Goal: Transaction & Acquisition: Book appointment/travel/reservation

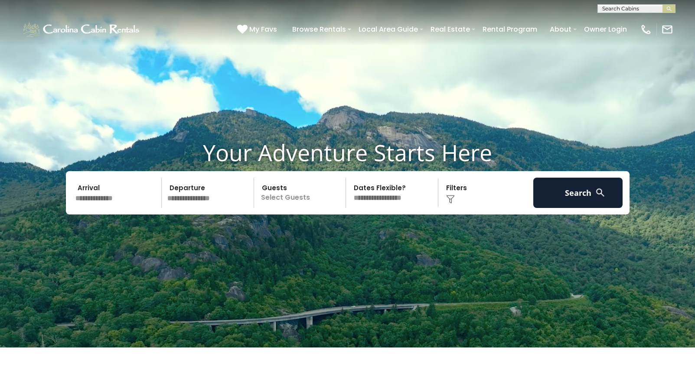
click at [155, 214] on div "Arrival Departure Guests Select Guests Guests - 0 + + **" at bounding box center [347, 192] width 563 height 43
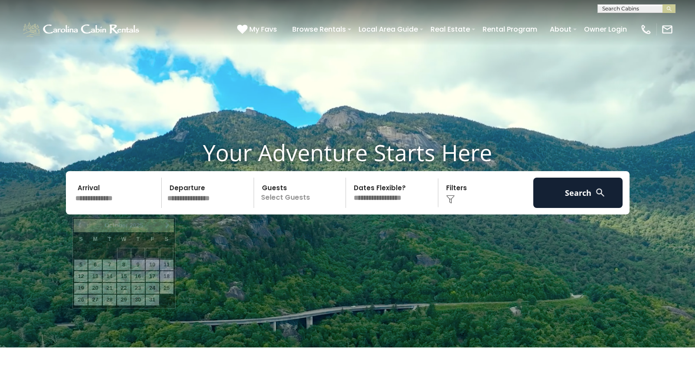
click at [101, 205] on input "text" at bounding box center [117, 193] width 90 height 30
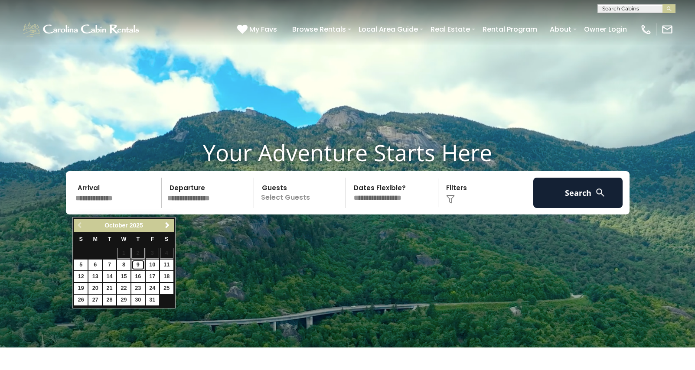
click at [139, 263] on link "9" at bounding box center [137, 265] width 13 height 11
type input "*******"
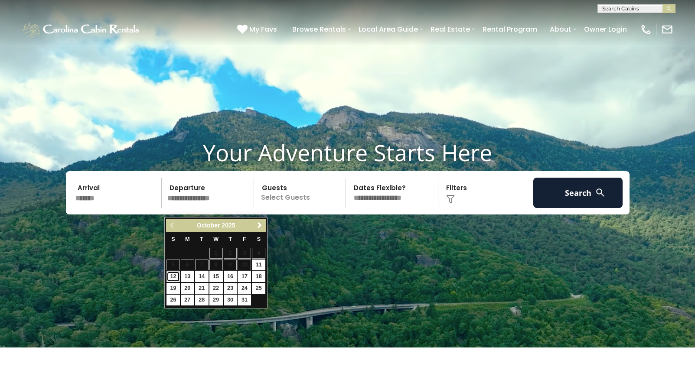
click at [173, 277] on link "12" at bounding box center [172, 276] width 13 height 11
type input "********"
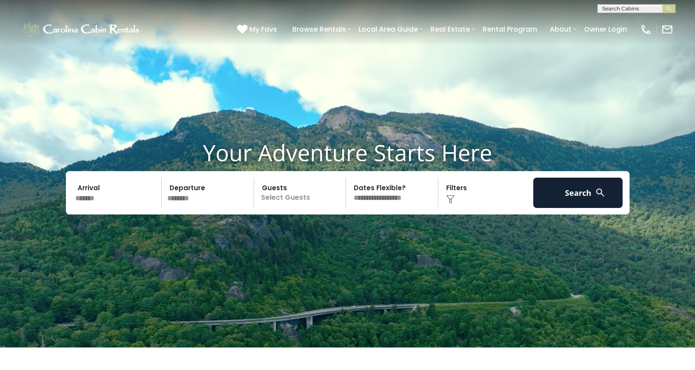
click at [296, 196] on p "Select Guests" at bounding box center [301, 193] width 89 height 30
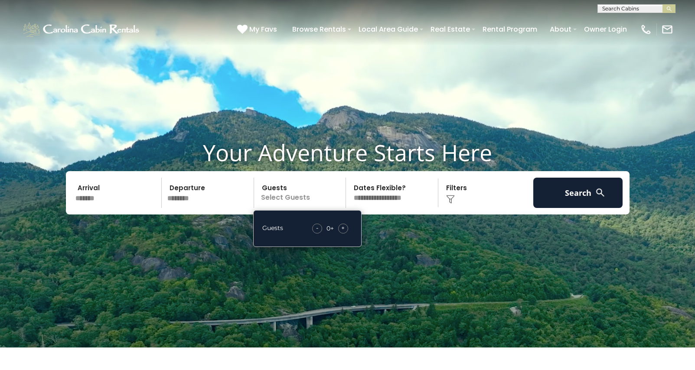
click at [345, 234] on div "+" at bounding box center [343, 229] width 10 height 10
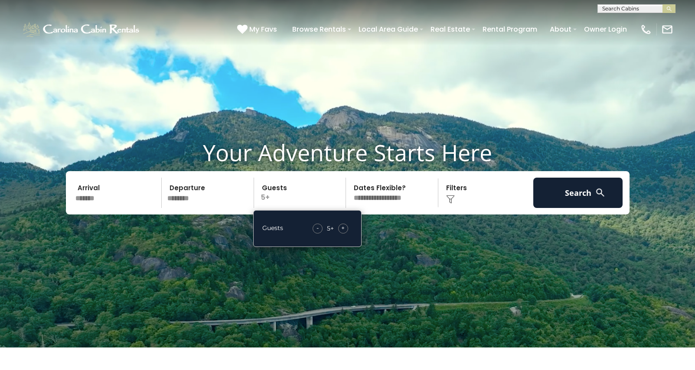
click at [345, 234] on div "+" at bounding box center [343, 229] width 10 height 10
click at [585, 202] on button "Search" at bounding box center [578, 193] width 90 height 30
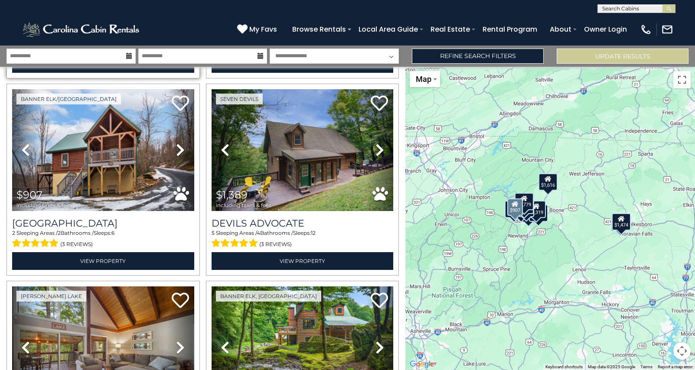
scroll to position [404, 0]
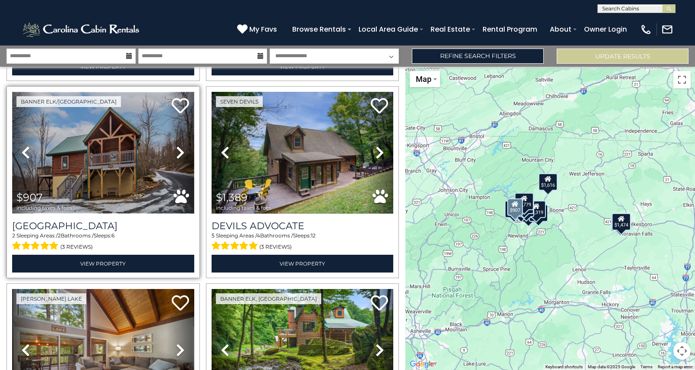
click at [153, 187] on img at bounding box center [103, 153] width 182 height 122
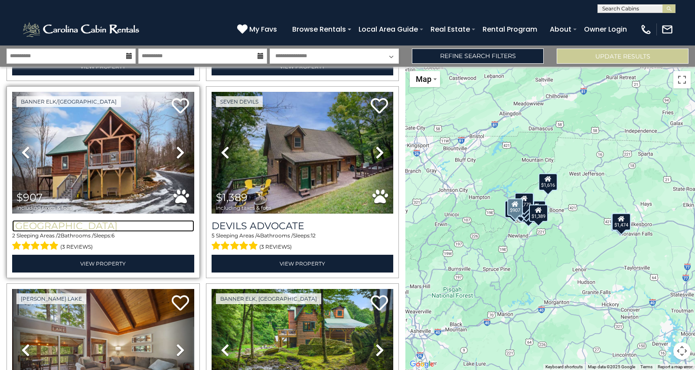
click at [150, 225] on h3 "[GEOGRAPHIC_DATA]" at bounding box center [103, 226] width 182 height 12
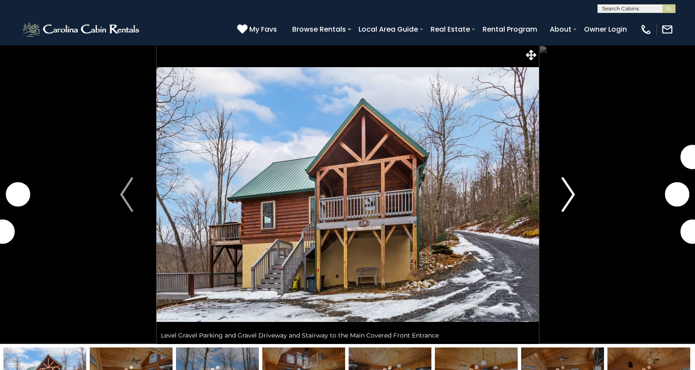
click at [569, 196] on img "Next" at bounding box center [568, 194] width 13 height 35
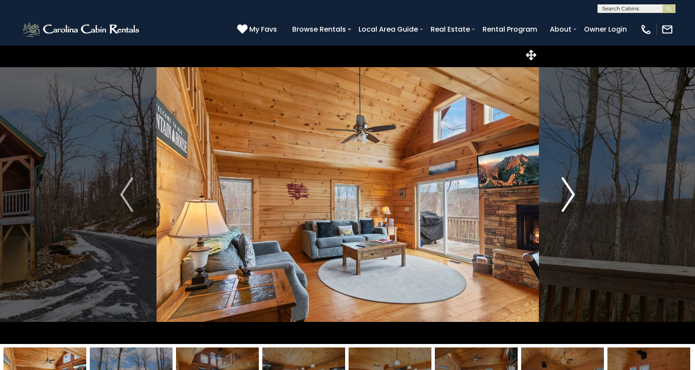
click at [569, 197] on img "Next" at bounding box center [568, 194] width 13 height 35
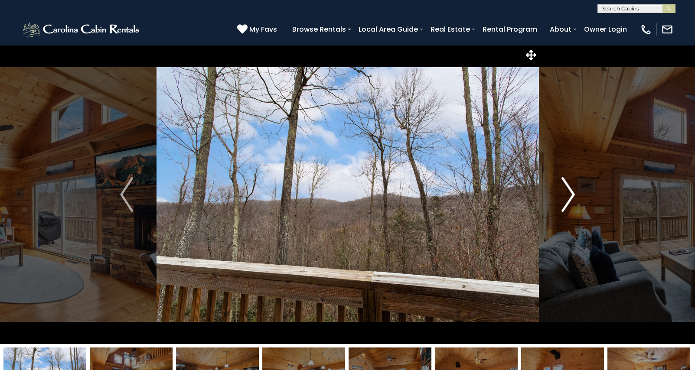
click at [569, 197] on img "Next" at bounding box center [568, 194] width 13 height 35
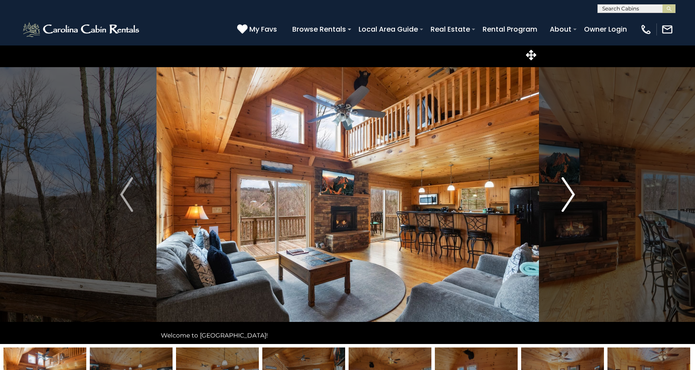
click at [569, 197] on img "Next" at bounding box center [568, 194] width 13 height 35
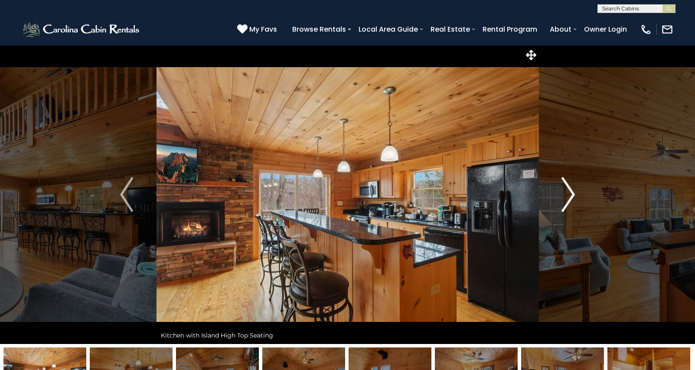
click at [569, 197] on img "Next" at bounding box center [568, 194] width 13 height 35
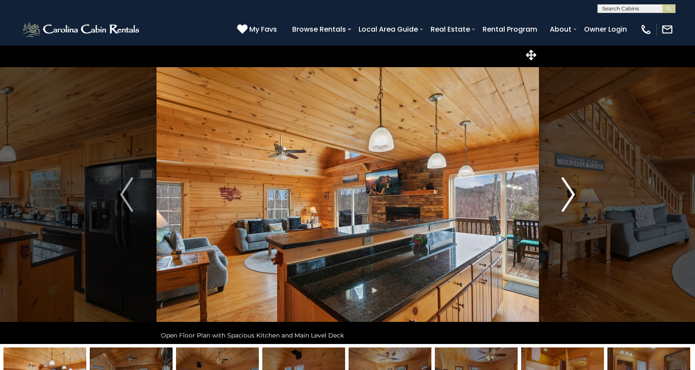
click at [569, 197] on img "Next" at bounding box center [568, 194] width 13 height 35
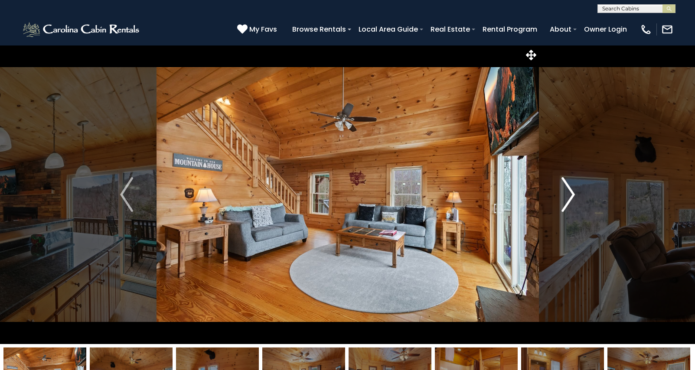
click at [569, 197] on img "Next" at bounding box center [568, 194] width 13 height 35
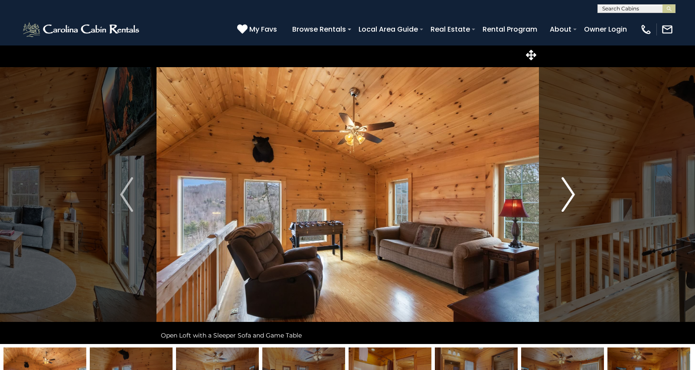
click at [569, 197] on img "Next" at bounding box center [568, 194] width 13 height 35
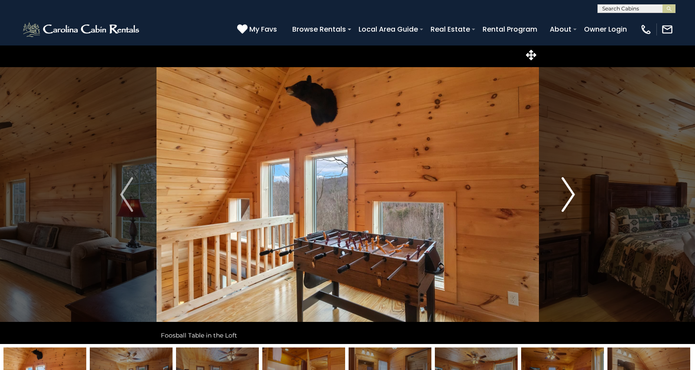
click at [569, 197] on img "Next" at bounding box center [568, 194] width 13 height 35
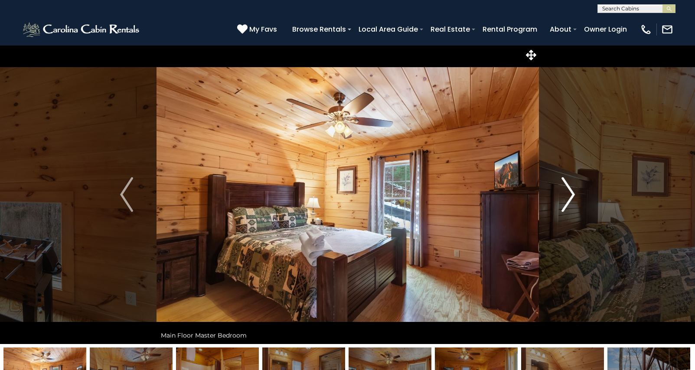
click at [569, 198] on img "Next" at bounding box center [568, 194] width 13 height 35
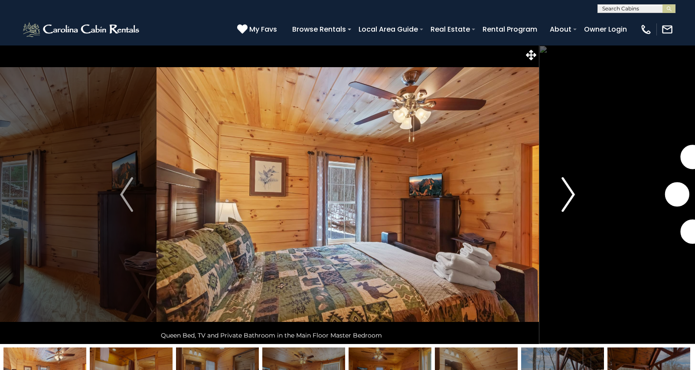
click at [569, 198] on img "Next" at bounding box center [568, 194] width 13 height 35
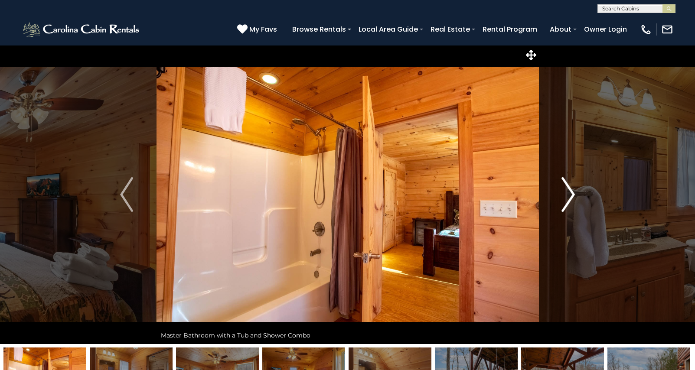
click at [569, 198] on img "Next" at bounding box center [568, 194] width 13 height 35
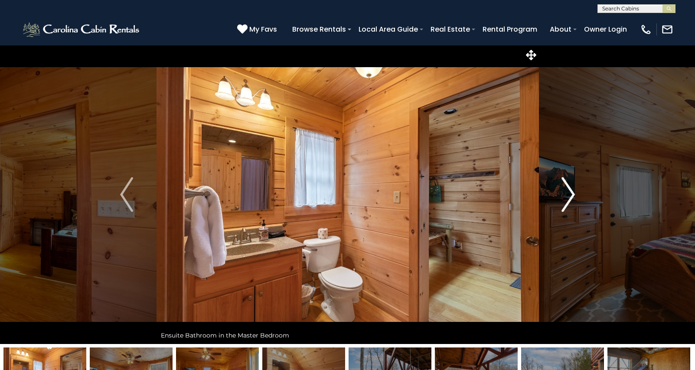
click at [569, 198] on img "Next" at bounding box center [568, 194] width 13 height 35
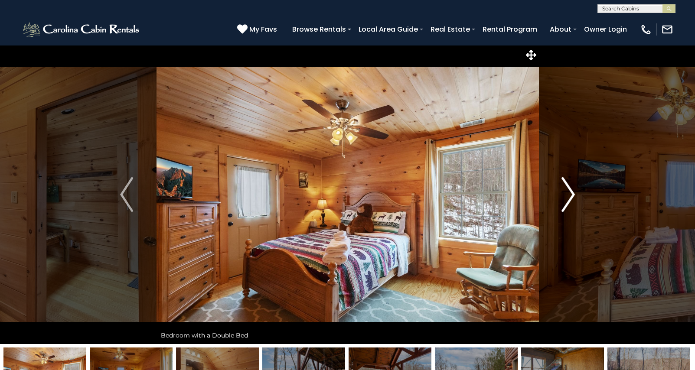
click at [569, 198] on img "Next" at bounding box center [568, 194] width 13 height 35
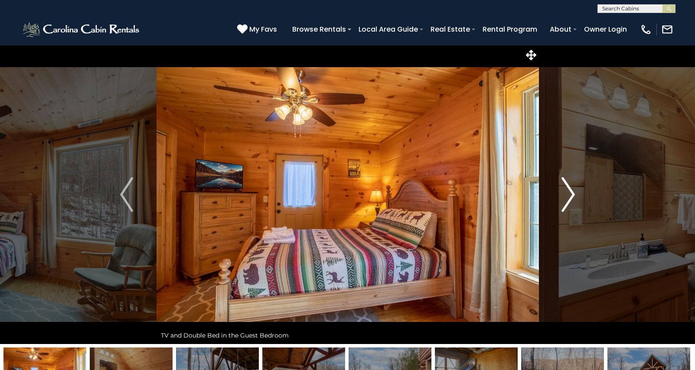
click at [569, 198] on img "Next" at bounding box center [568, 194] width 13 height 35
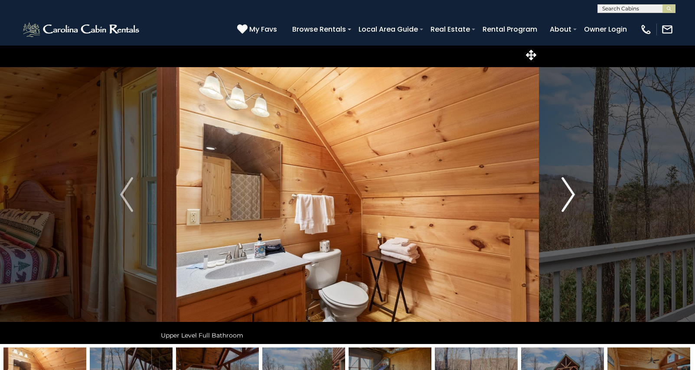
click at [569, 198] on img "Next" at bounding box center [568, 194] width 13 height 35
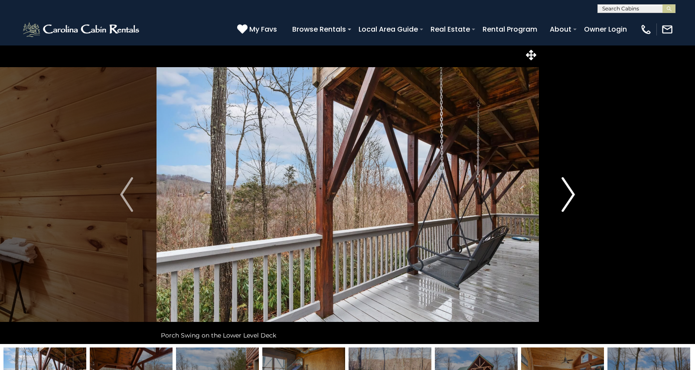
click at [569, 199] on img "Next" at bounding box center [568, 194] width 13 height 35
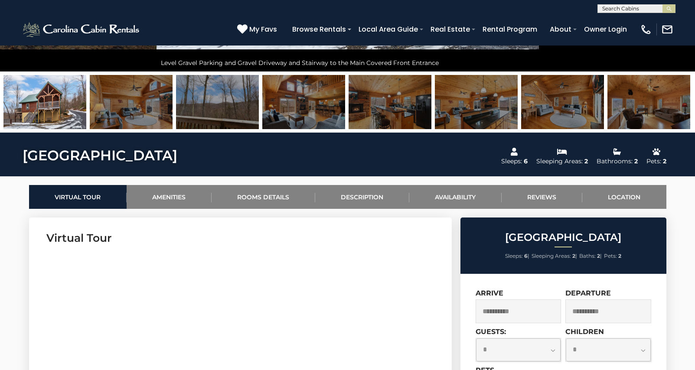
scroll to position [228, 0]
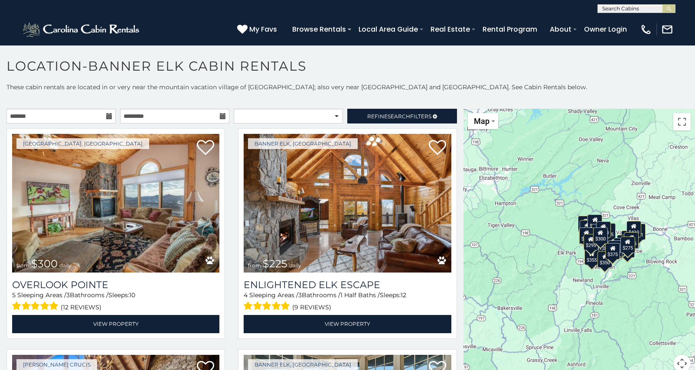
click at [109, 117] on icon at bounding box center [109, 116] width 6 height 6
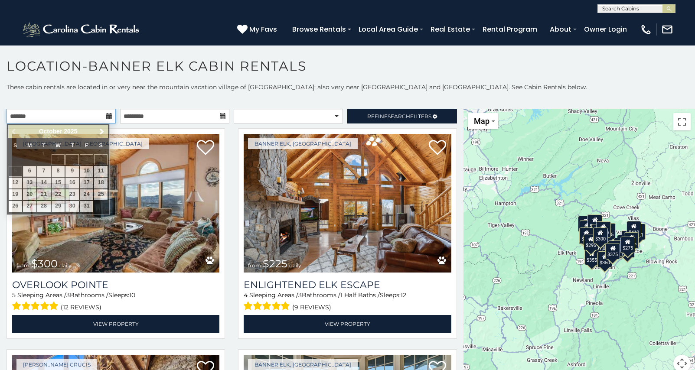
click at [92, 118] on input "text" at bounding box center [60, 116] width 109 height 15
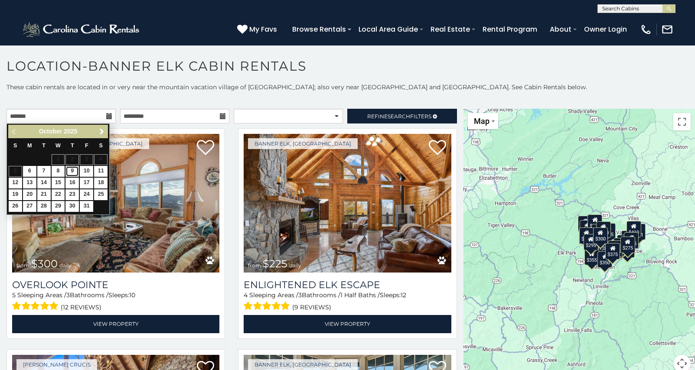
click at [73, 170] on link "9" at bounding box center [71, 171] width 13 height 11
type input "**********"
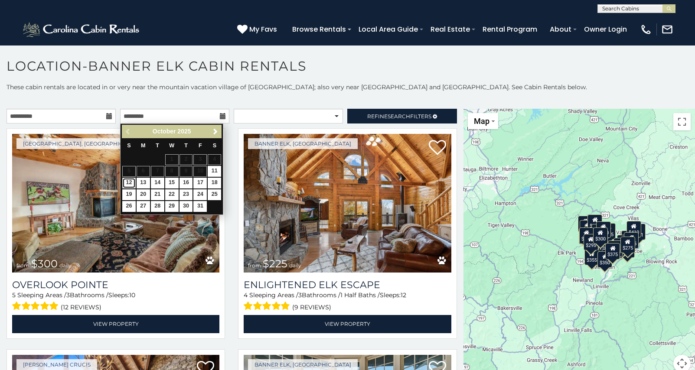
click at [128, 185] on link "12" at bounding box center [128, 183] width 13 height 11
type input "**********"
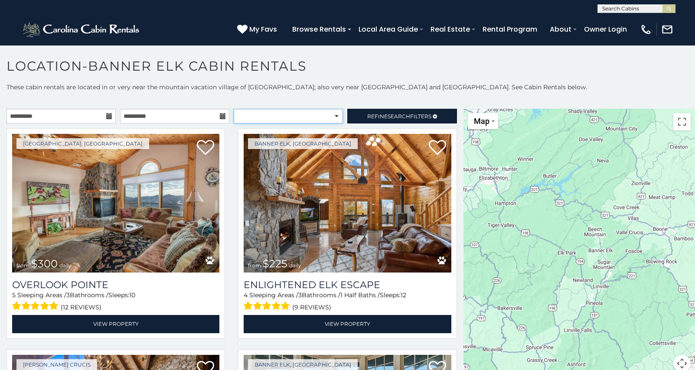
click at [313, 117] on select "**********" at bounding box center [288, 116] width 109 height 15
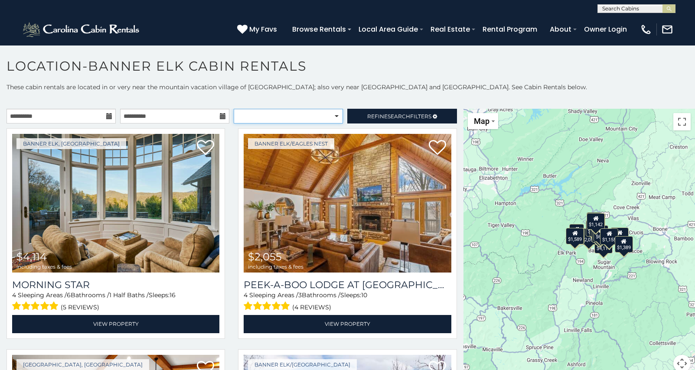
click at [234, 109] on select "**********" at bounding box center [288, 116] width 109 height 15
click at [380, 113] on span "Refine Search Filters" at bounding box center [399, 116] width 64 height 6
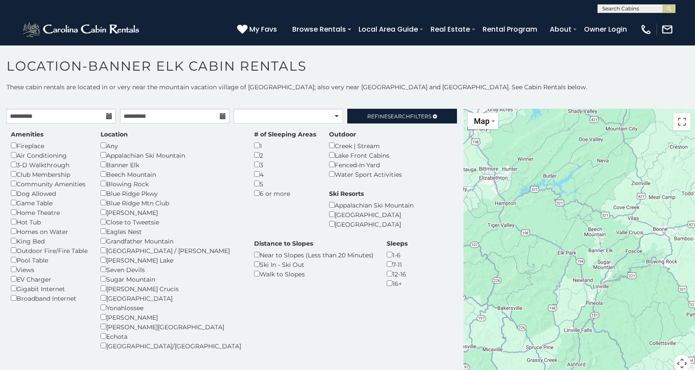
click at [104, 227] on div "Eagles Nest" at bounding box center [171, 232] width 140 height 10
click at [107, 185] on div "Blowing Rock" at bounding box center [171, 184] width 140 height 10
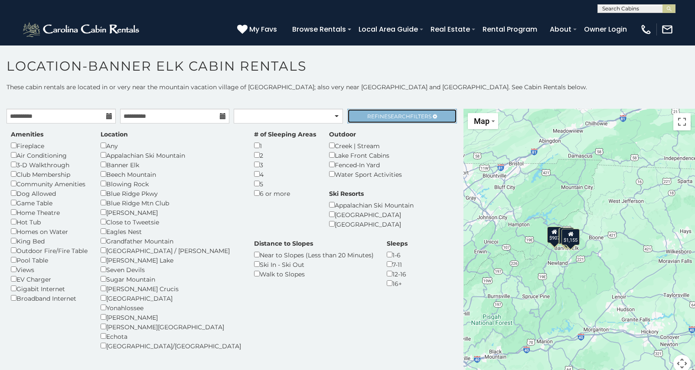
click at [395, 115] on span "Search" at bounding box center [398, 116] width 23 height 6
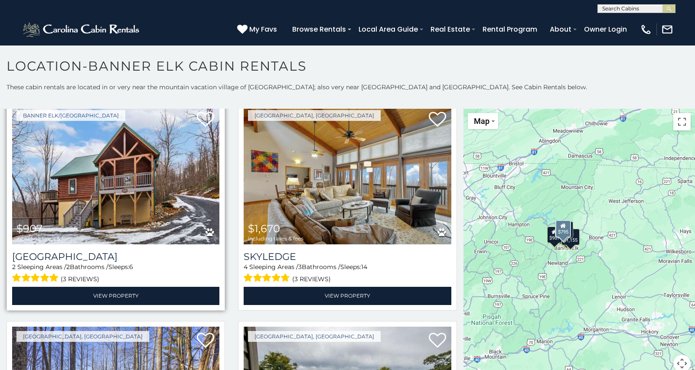
scroll to position [28, 0]
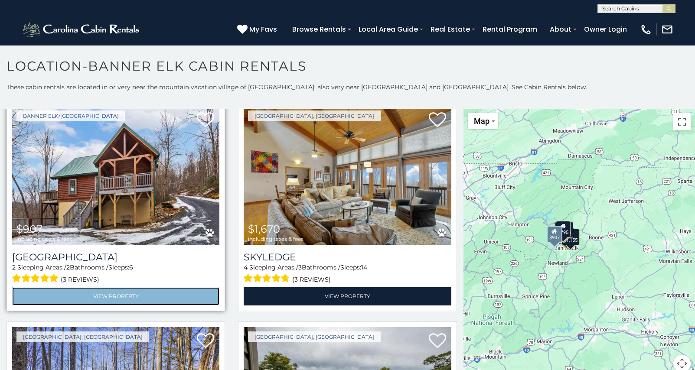
click at [127, 292] on link "View Property" at bounding box center [115, 296] width 207 height 18
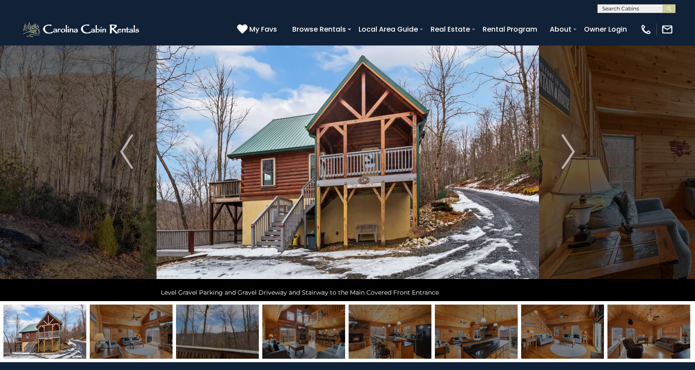
scroll to position [50, 0]
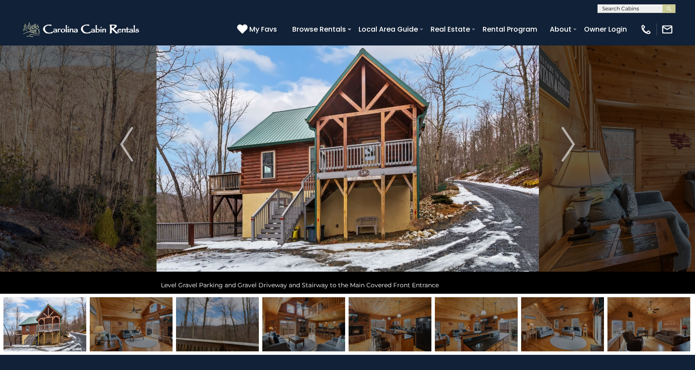
click at [295, 333] on img at bounding box center [303, 324] width 83 height 54
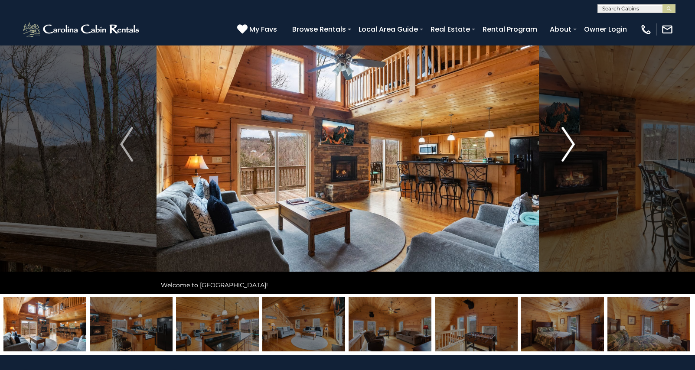
click at [583, 142] on button "Next" at bounding box center [567, 144] width 59 height 299
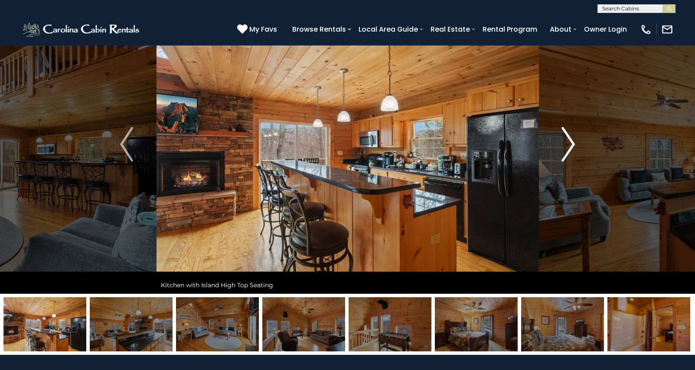
click at [576, 143] on button "Next" at bounding box center [567, 144] width 59 height 299
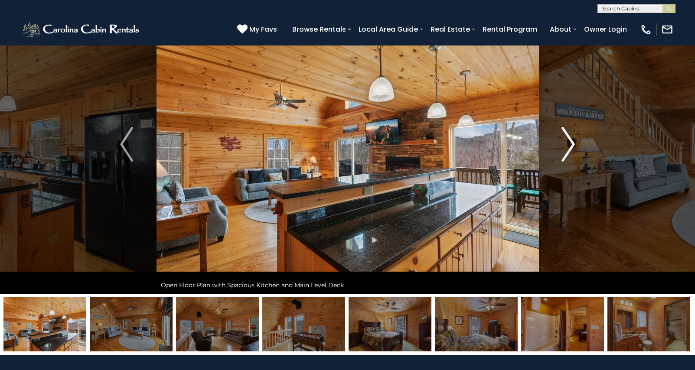
click at [576, 143] on button "Next" at bounding box center [567, 144] width 59 height 299
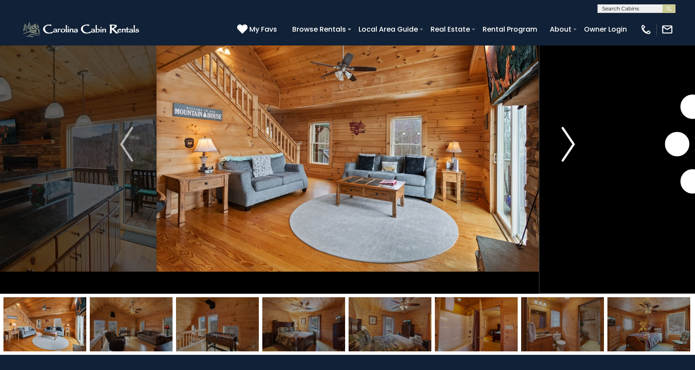
click at [576, 144] on button "Next" at bounding box center [567, 144] width 59 height 299
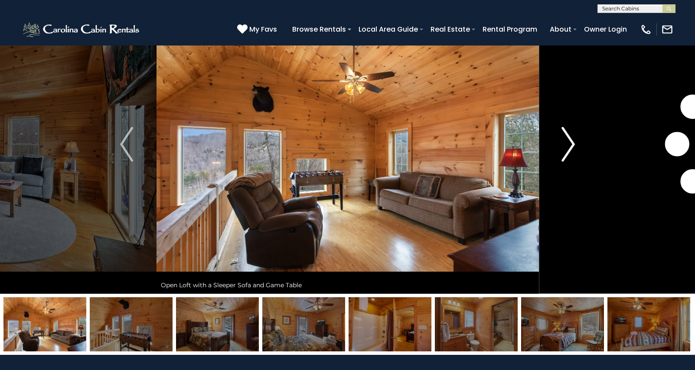
click at [576, 144] on button "Next" at bounding box center [567, 144] width 59 height 299
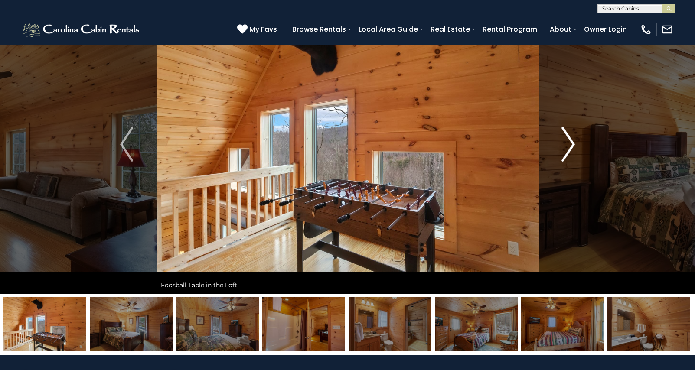
click at [576, 144] on button "Next" at bounding box center [567, 144] width 59 height 299
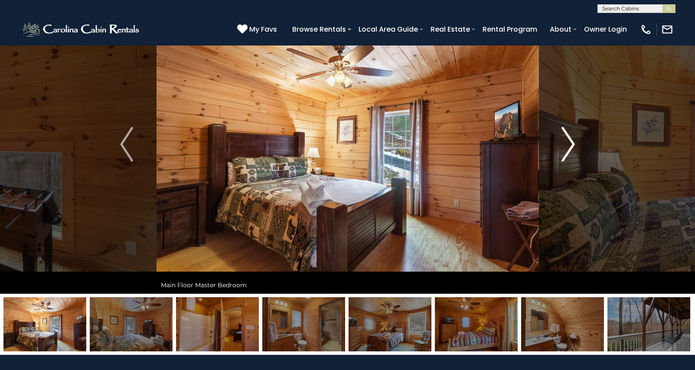
click at [576, 144] on button "Next" at bounding box center [567, 144] width 59 height 299
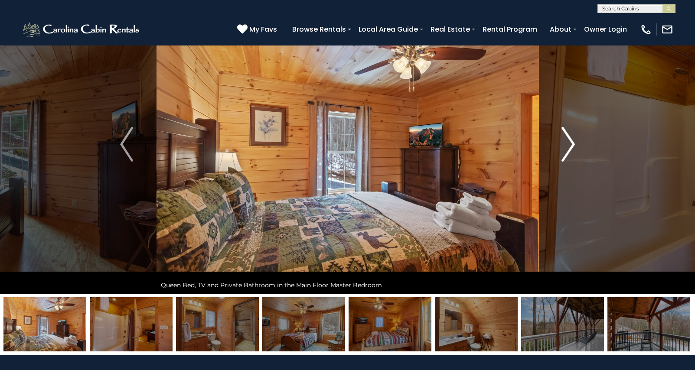
click at [576, 144] on button "Next" at bounding box center [567, 144] width 59 height 299
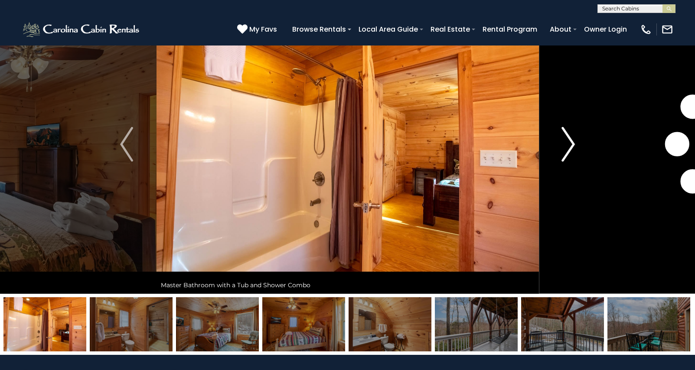
click at [577, 144] on button "Next" at bounding box center [567, 144] width 59 height 299
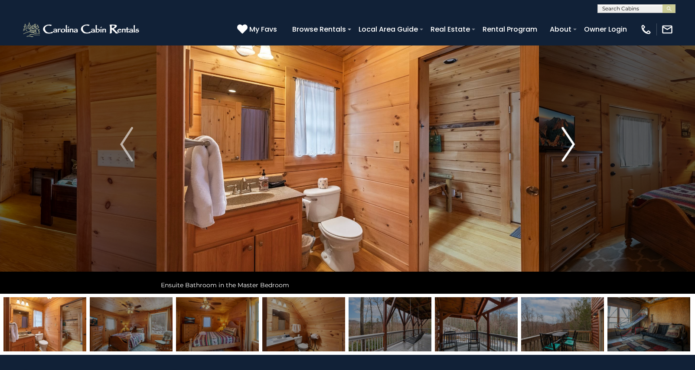
click at [577, 144] on button "Next" at bounding box center [567, 144] width 59 height 299
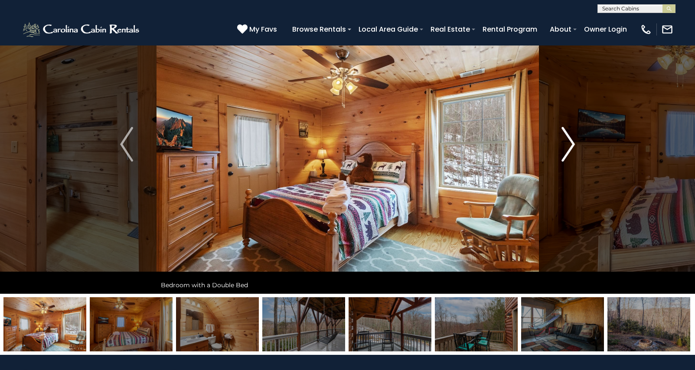
click at [577, 144] on button "Next" at bounding box center [567, 144] width 59 height 299
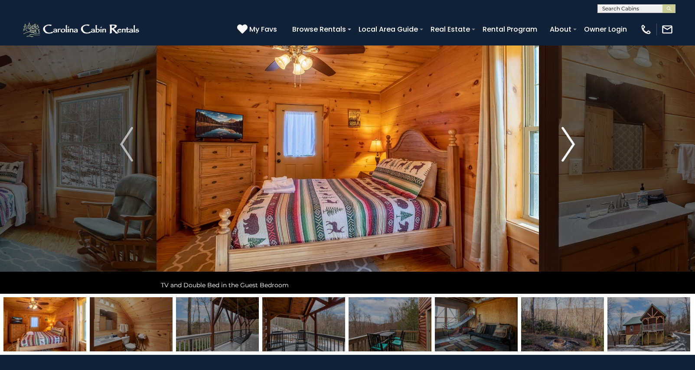
click at [577, 144] on button "Next" at bounding box center [567, 144] width 59 height 299
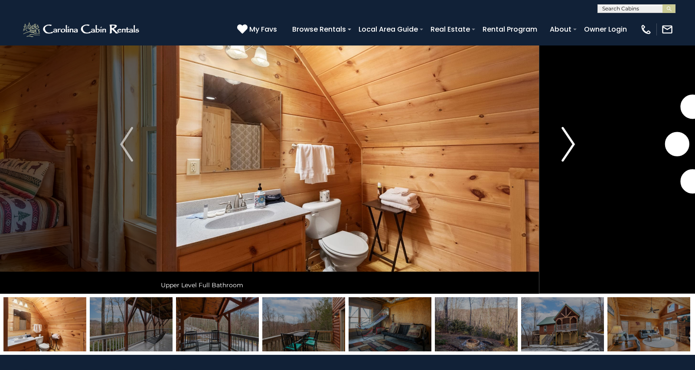
click at [577, 144] on button "Next" at bounding box center [567, 144] width 59 height 299
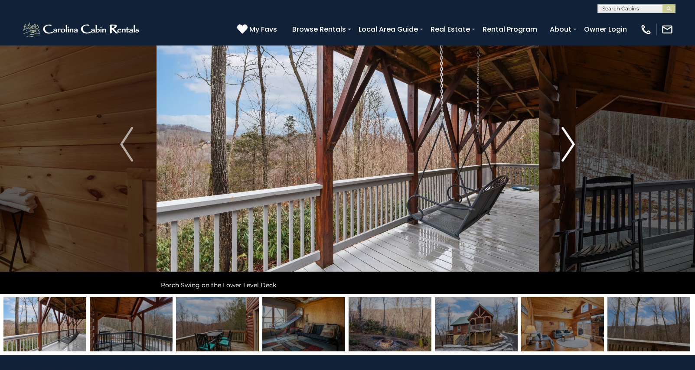
click at [577, 144] on button "Next" at bounding box center [567, 144] width 59 height 299
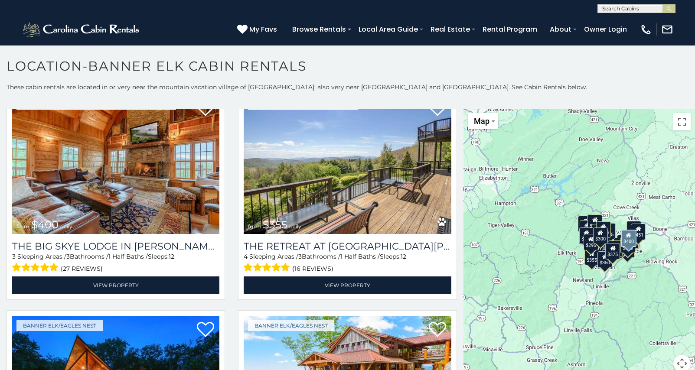
scroll to position [480, 0]
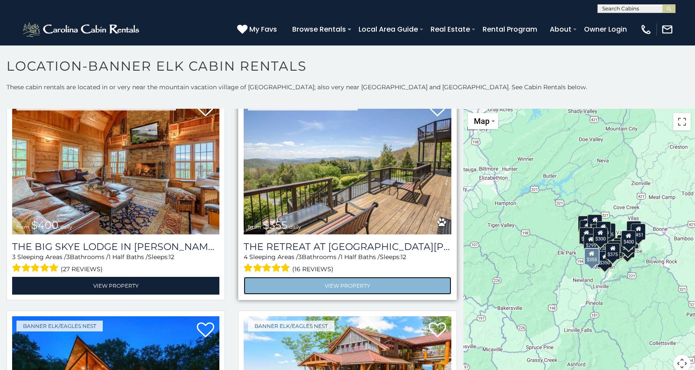
click at [288, 286] on link "View Property" at bounding box center [347, 286] width 207 height 18
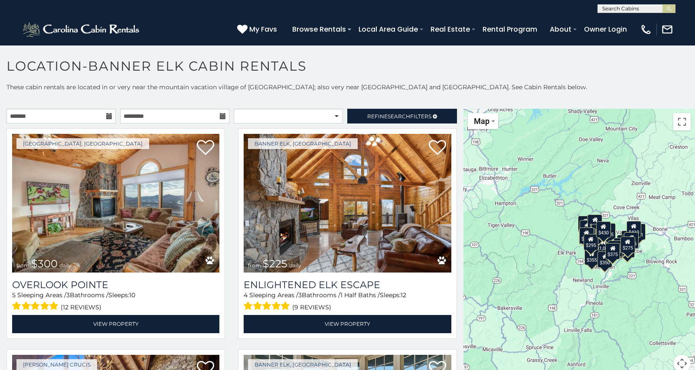
click at [109, 117] on icon at bounding box center [109, 116] width 6 height 6
click at [107, 117] on icon at bounding box center [109, 116] width 6 height 6
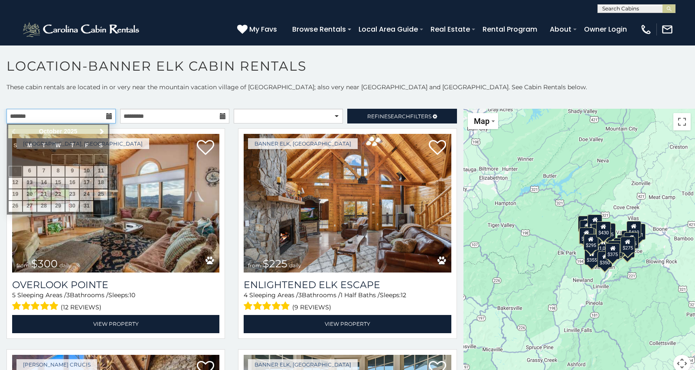
click at [79, 117] on input "text" at bounding box center [60, 116] width 109 height 15
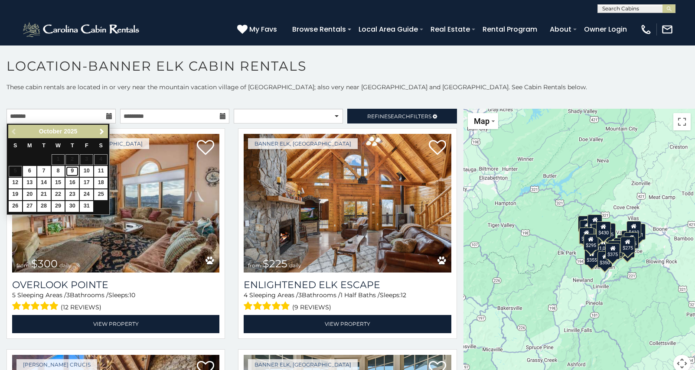
click at [74, 169] on link "9" at bounding box center [71, 171] width 13 height 11
type input "**********"
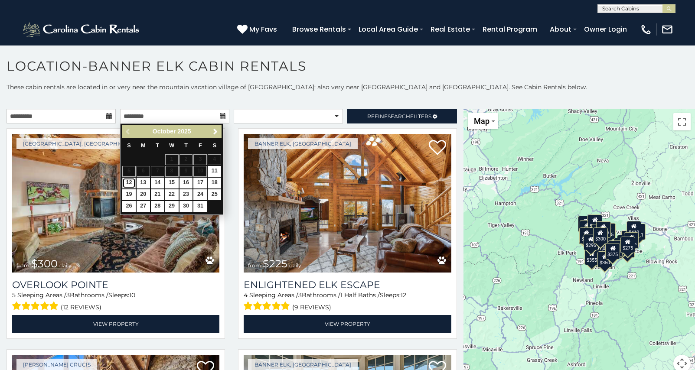
click at [127, 181] on link "12" at bounding box center [128, 183] width 13 height 11
type input "**********"
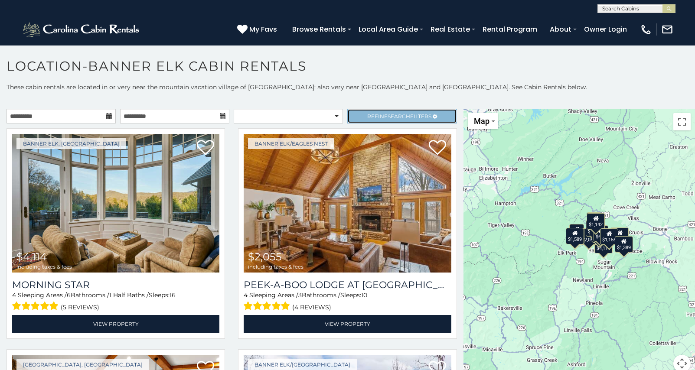
click at [374, 113] on span "Refine Search Filters" at bounding box center [399, 116] width 64 height 6
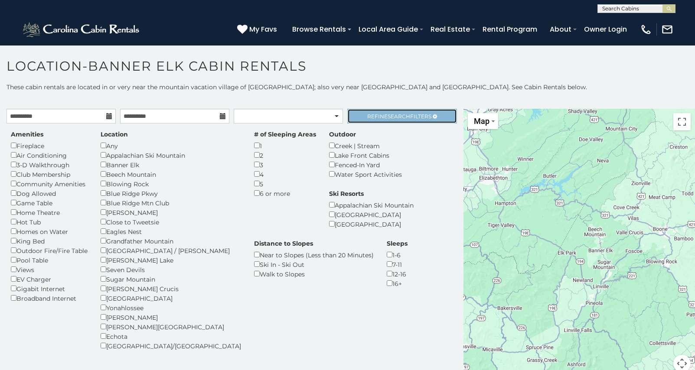
click at [367, 119] on link "Refine Search Filters" at bounding box center [401, 116] width 109 height 15
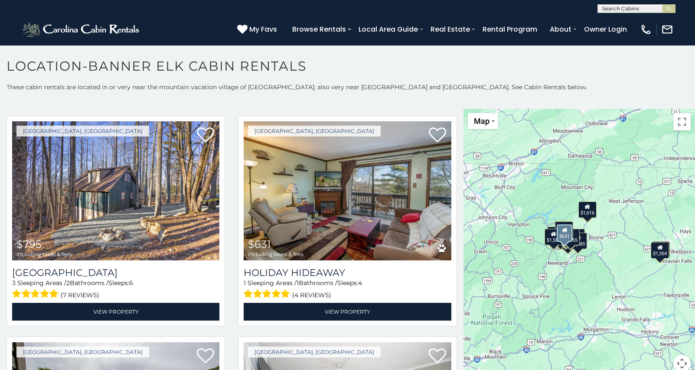
scroll to position [1125, 0]
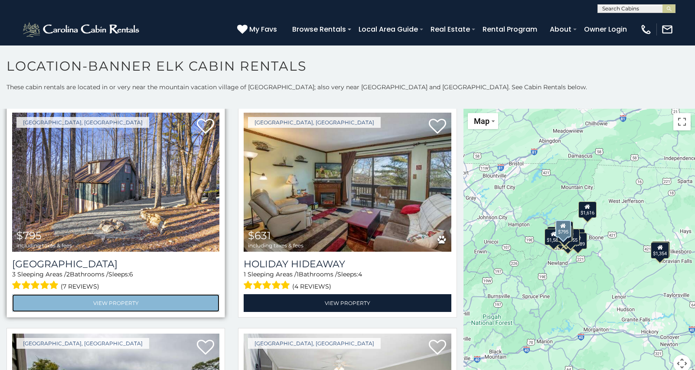
click at [165, 303] on link "View Property" at bounding box center [115, 303] width 207 height 18
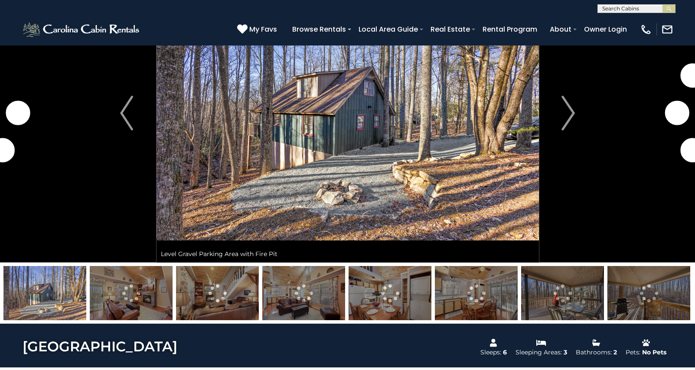
scroll to position [80, 0]
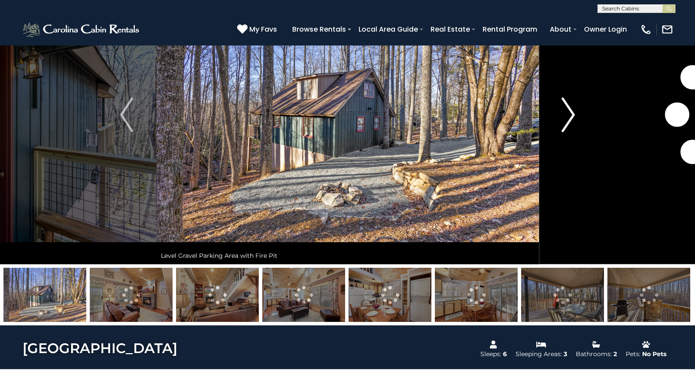
click at [561, 121] on button "Next" at bounding box center [567, 114] width 59 height 299
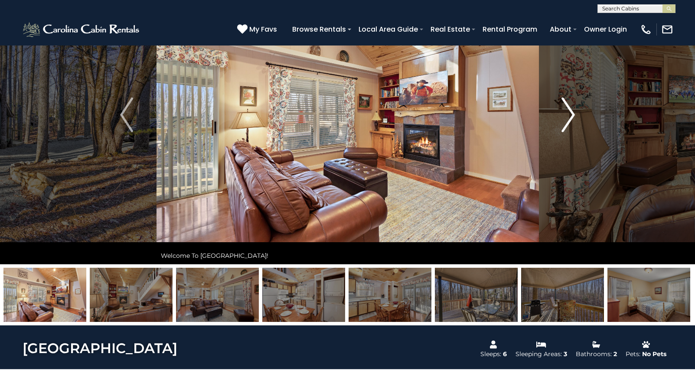
click at [561, 121] on button "Next" at bounding box center [567, 114] width 59 height 299
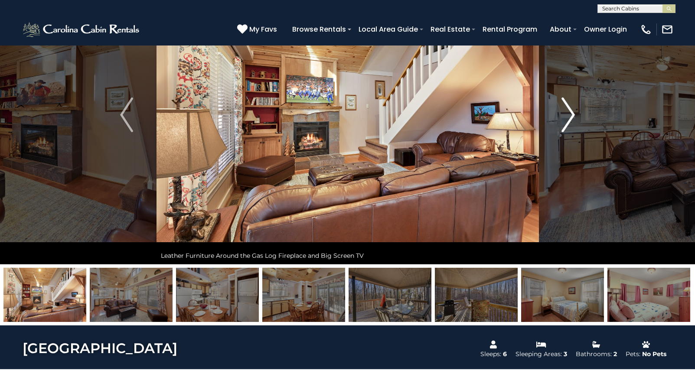
click at [561, 121] on button "Next" at bounding box center [567, 114] width 59 height 299
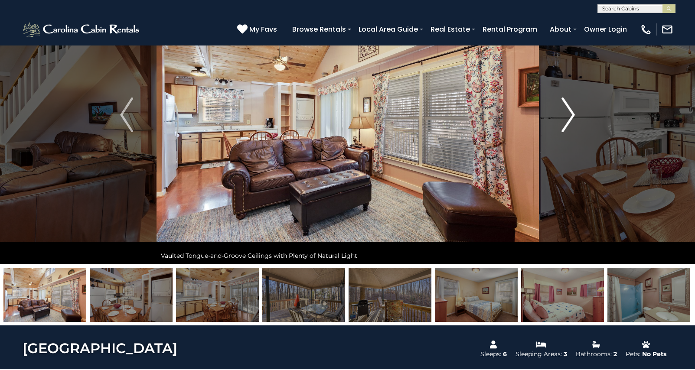
click at [561, 121] on button "Next" at bounding box center [567, 114] width 59 height 299
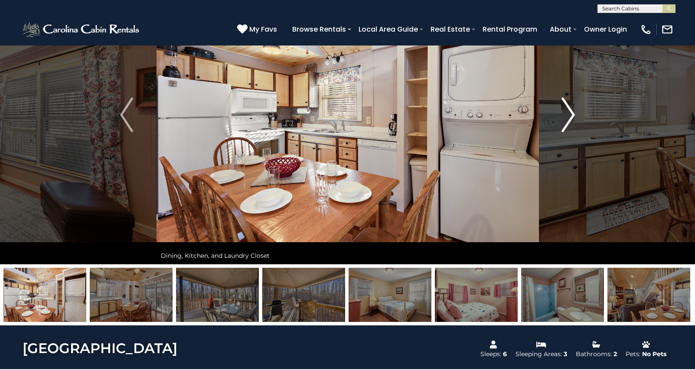
click at [561, 121] on button "Next" at bounding box center [567, 114] width 59 height 299
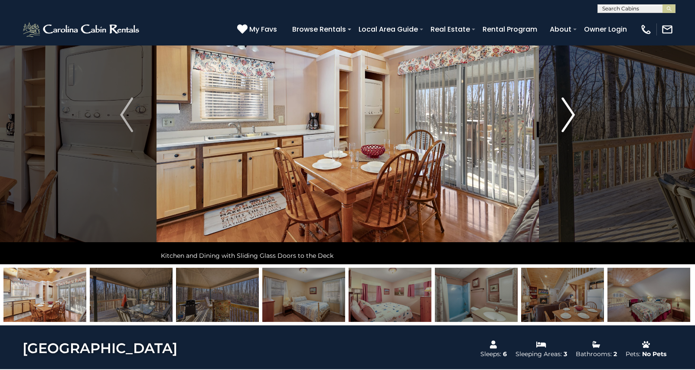
click at [561, 121] on button "Next" at bounding box center [567, 114] width 59 height 299
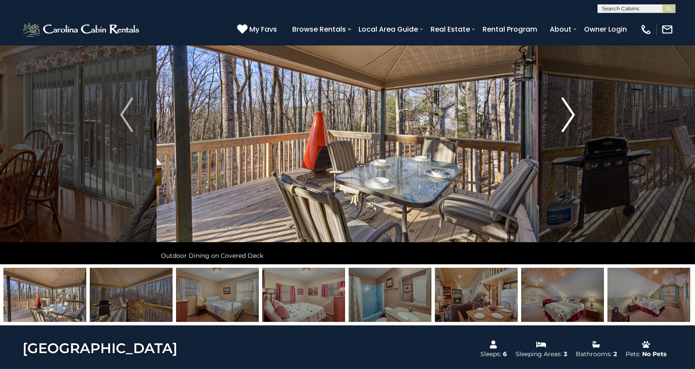
click at [561, 121] on button "Next" at bounding box center [567, 114] width 59 height 299
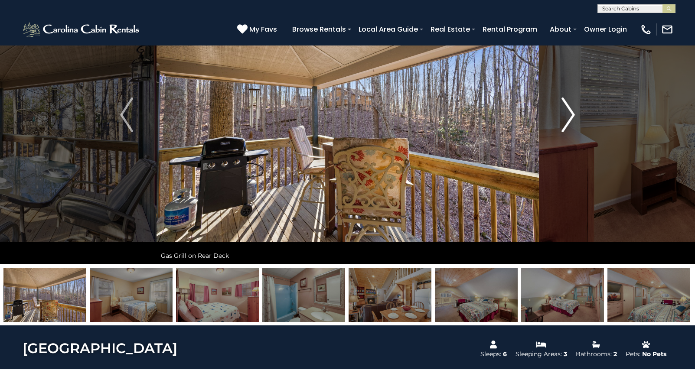
click at [561, 121] on button "Next" at bounding box center [567, 114] width 59 height 299
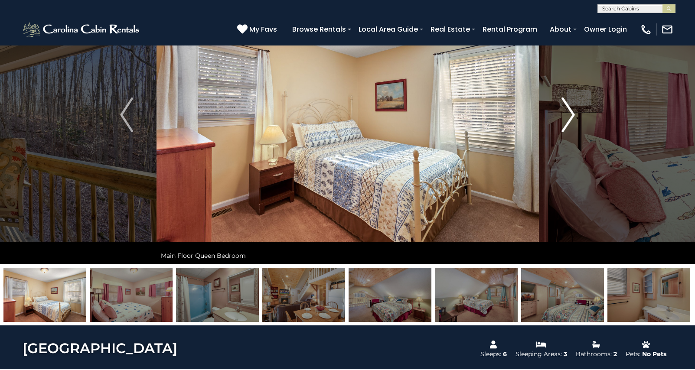
click at [561, 121] on button "Next" at bounding box center [567, 114] width 59 height 299
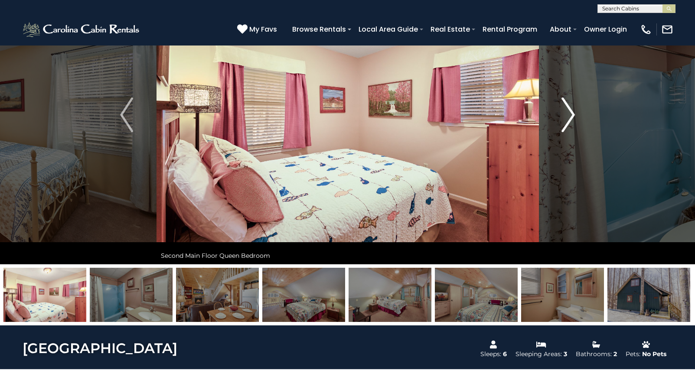
click at [561, 121] on button "Next" at bounding box center [567, 114] width 59 height 299
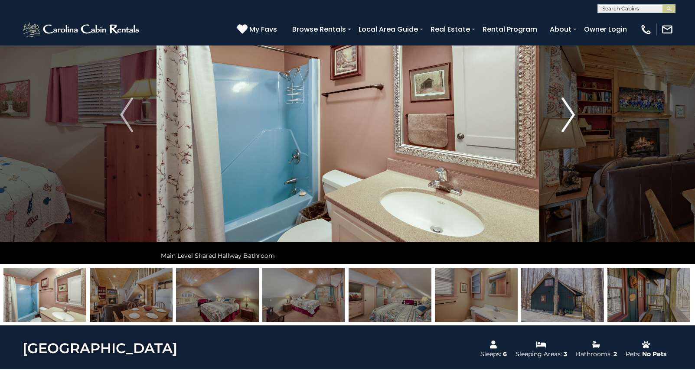
click at [561, 122] on button "Next" at bounding box center [567, 114] width 59 height 299
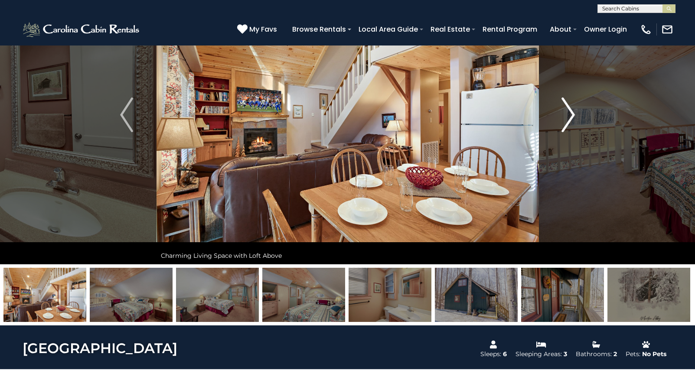
click at [561, 122] on button "Next" at bounding box center [567, 114] width 59 height 299
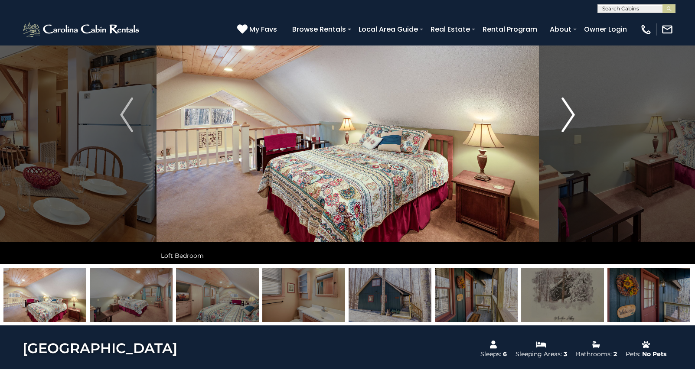
click at [561, 123] on button "Next" at bounding box center [567, 114] width 59 height 299
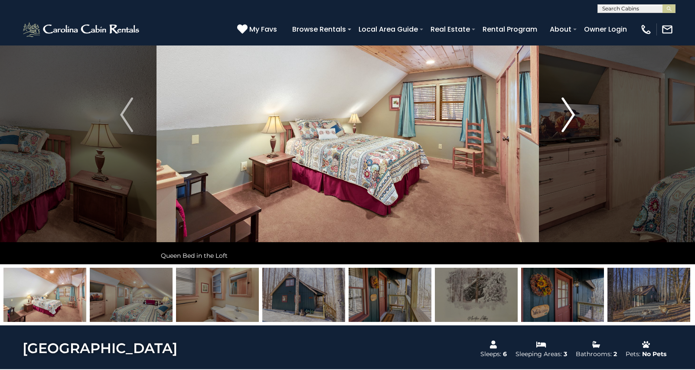
click at [561, 123] on button "Next" at bounding box center [567, 114] width 59 height 299
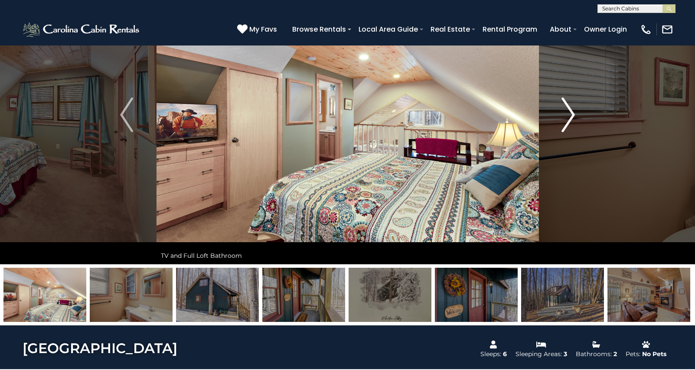
click at [561, 123] on button "Next" at bounding box center [567, 114] width 59 height 299
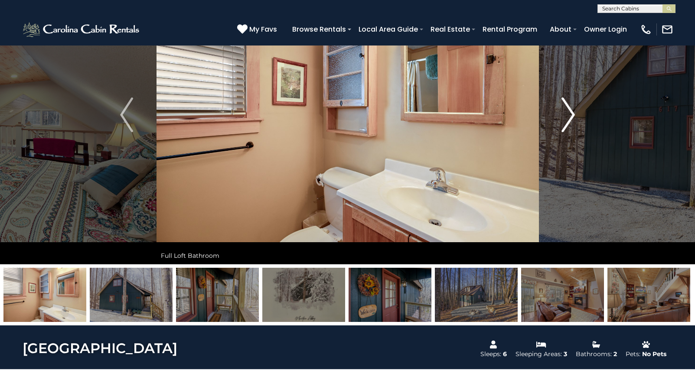
click at [561, 123] on button "Next" at bounding box center [567, 114] width 59 height 299
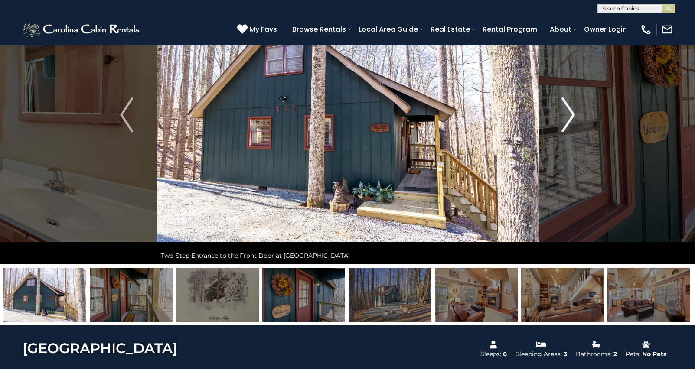
click at [561, 123] on button "Next" at bounding box center [567, 114] width 59 height 299
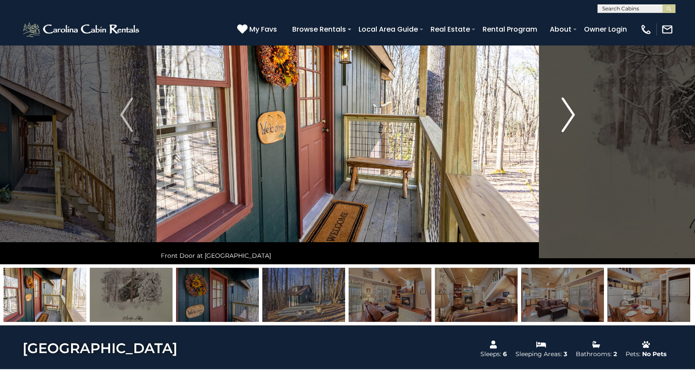
click at [561, 123] on button "Next" at bounding box center [567, 114] width 59 height 299
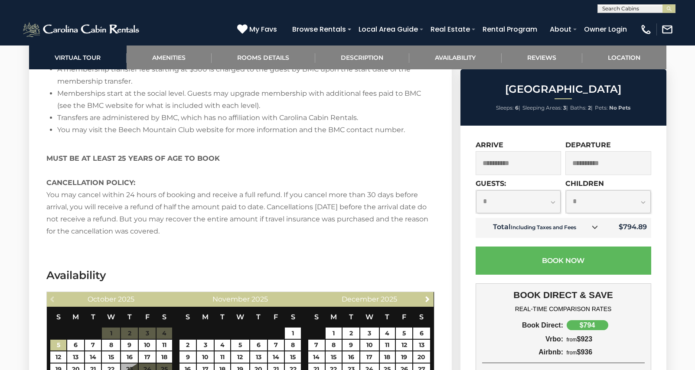
scroll to position [1613, 0]
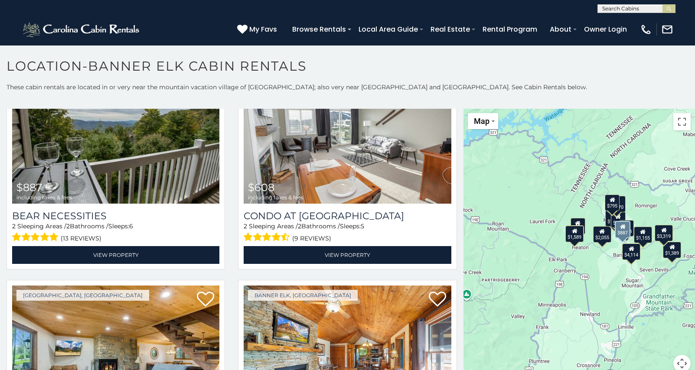
scroll to position [1166, 0]
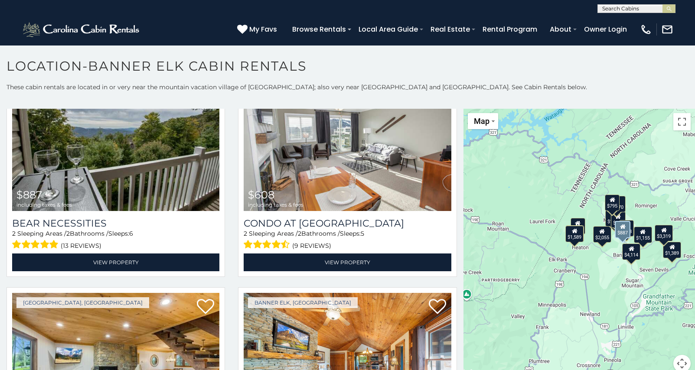
click at [121, 176] on img at bounding box center [115, 141] width 207 height 139
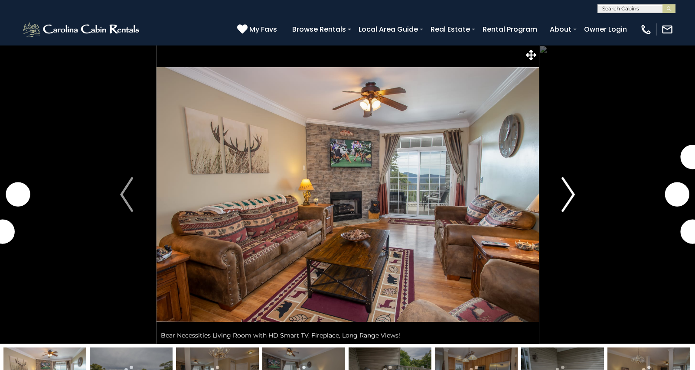
click at [566, 196] on img "Next" at bounding box center [568, 194] width 13 height 35
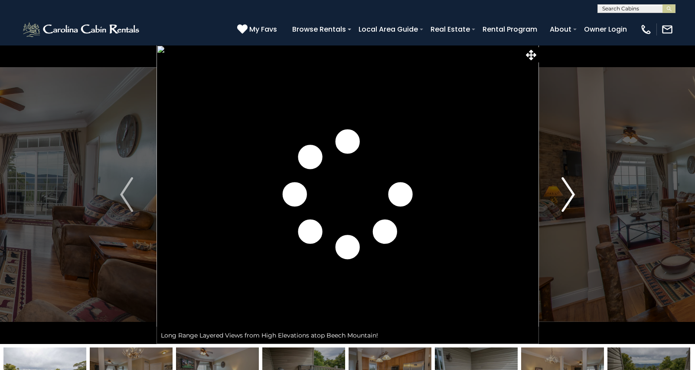
click at [566, 196] on img "Next" at bounding box center [568, 194] width 13 height 35
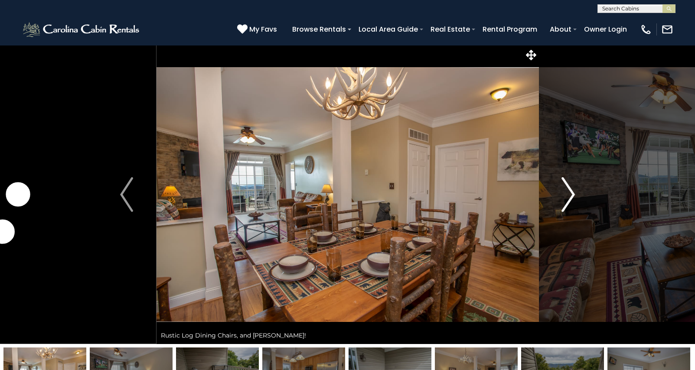
click at [566, 196] on img "Next" at bounding box center [568, 194] width 13 height 35
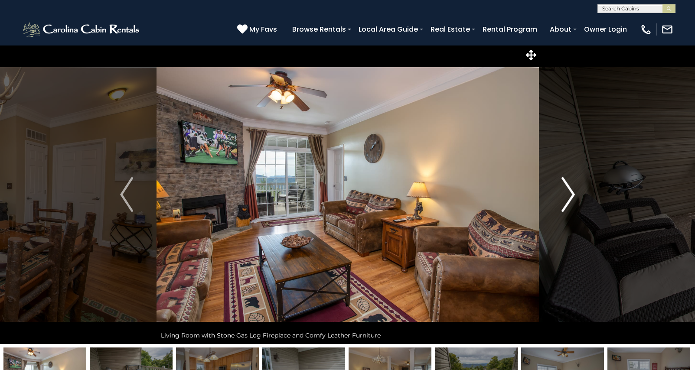
click at [566, 196] on img "Next" at bounding box center [568, 194] width 13 height 35
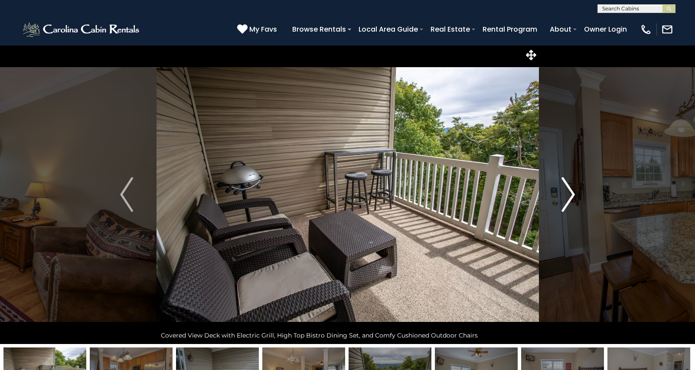
click at [565, 196] on img "Next" at bounding box center [568, 194] width 13 height 35
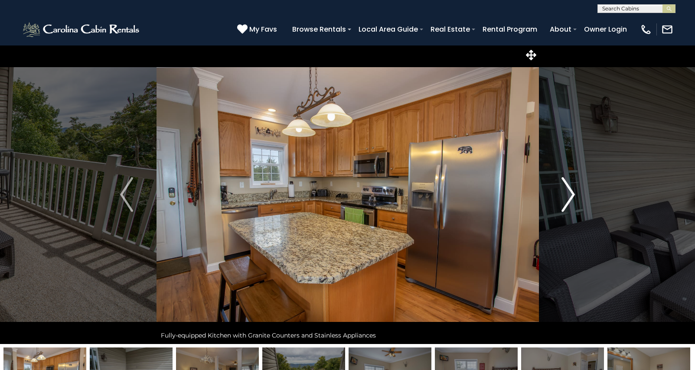
click at [565, 197] on img "Next" at bounding box center [568, 194] width 13 height 35
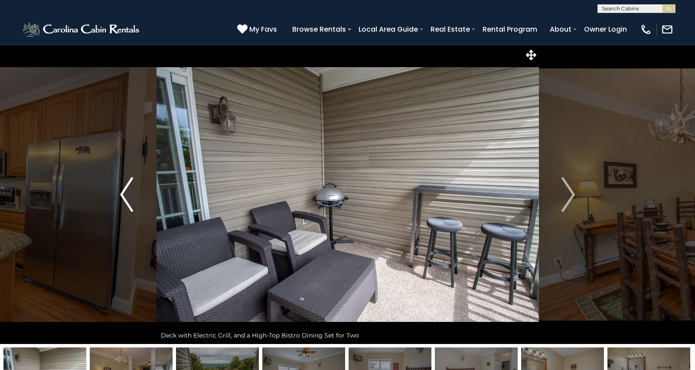
click at [113, 205] on button "Previous" at bounding box center [126, 194] width 59 height 299
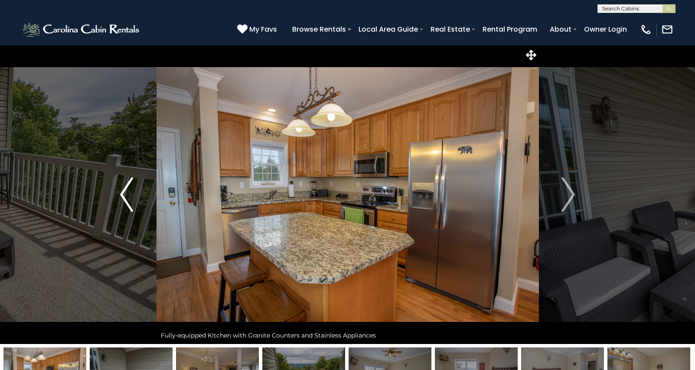
click at [125, 204] on img "Previous" at bounding box center [126, 194] width 13 height 35
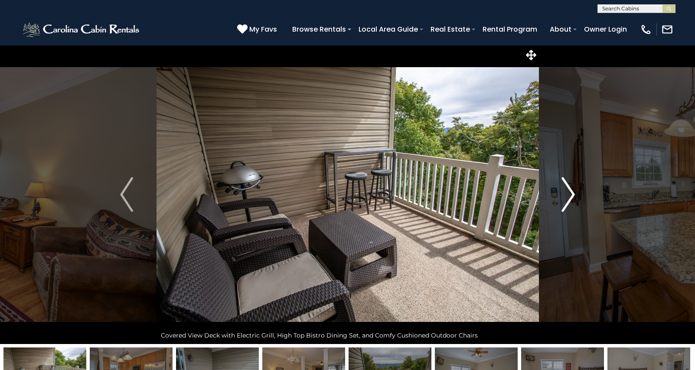
click at [570, 201] on img "Next" at bounding box center [568, 194] width 13 height 35
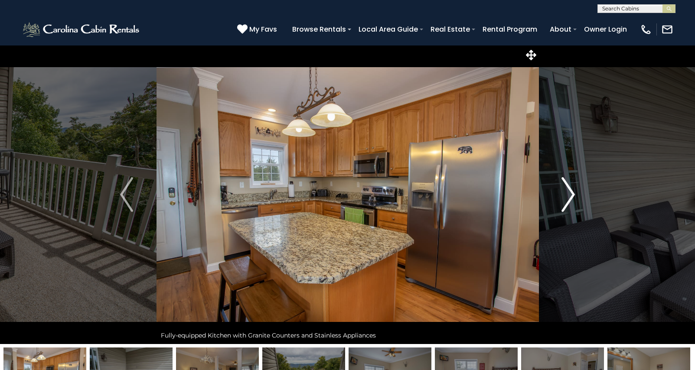
click at [570, 201] on img "Next" at bounding box center [568, 194] width 13 height 35
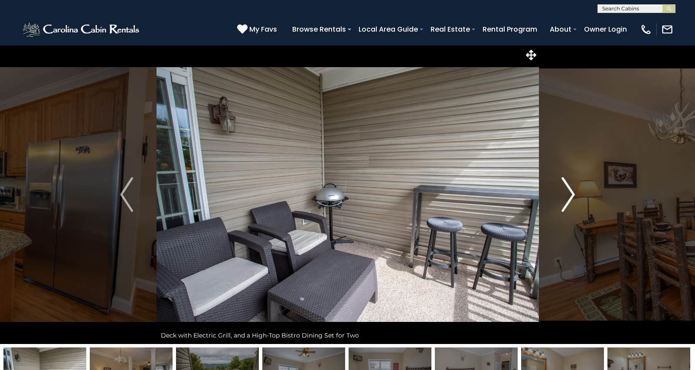
click at [570, 201] on img "Next" at bounding box center [568, 194] width 13 height 35
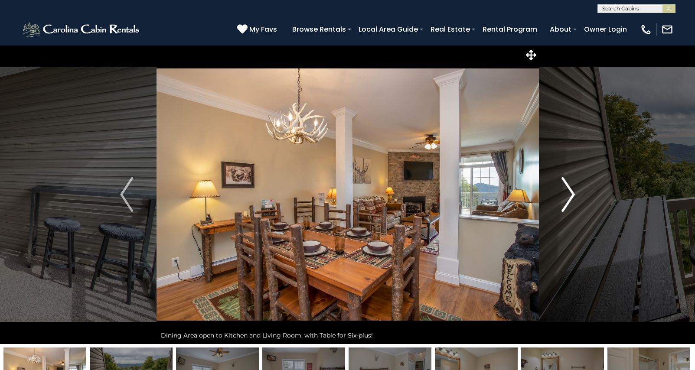
click at [570, 201] on img "Next" at bounding box center [568, 194] width 13 height 35
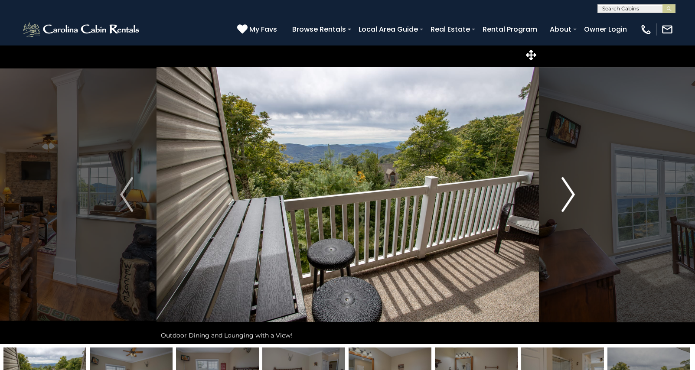
click at [570, 201] on img "Next" at bounding box center [568, 194] width 13 height 35
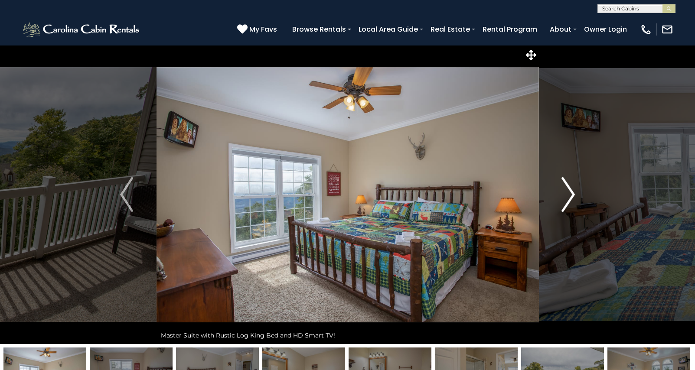
click at [570, 201] on img "Next" at bounding box center [568, 194] width 13 height 35
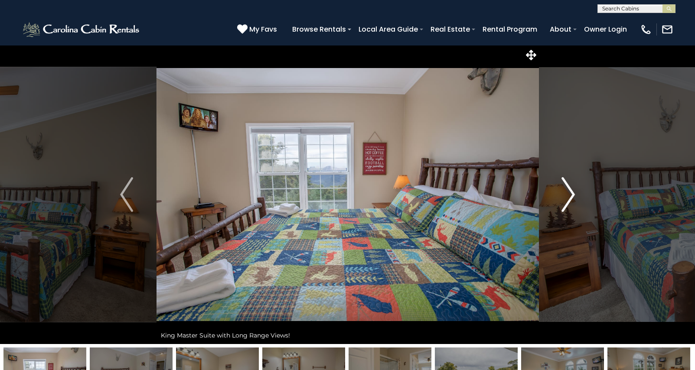
click at [570, 201] on img "Next" at bounding box center [568, 194] width 13 height 35
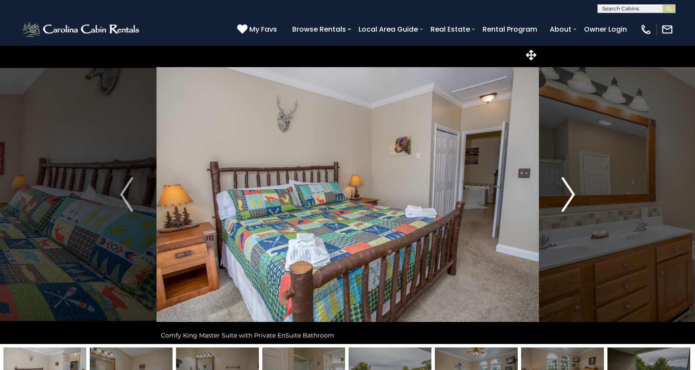
click at [571, 201] on img "Next" at bounding box center [568, 194] width 13 height 35
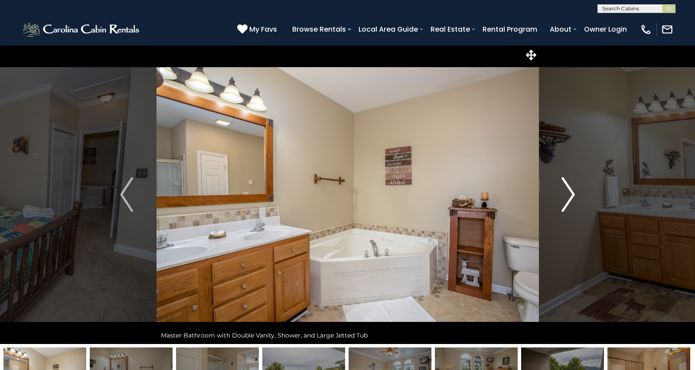
click at [571, 201] on img "Next" at bounding box center [568, 194] width 13 height 35
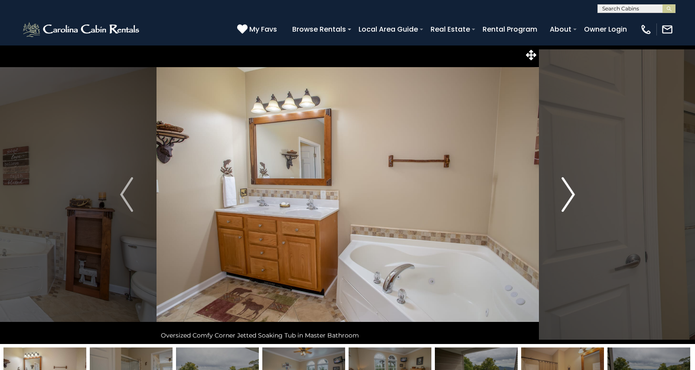
click at [571, 201] on img "Next" at bounding box center [568, 194] width 13 height 35
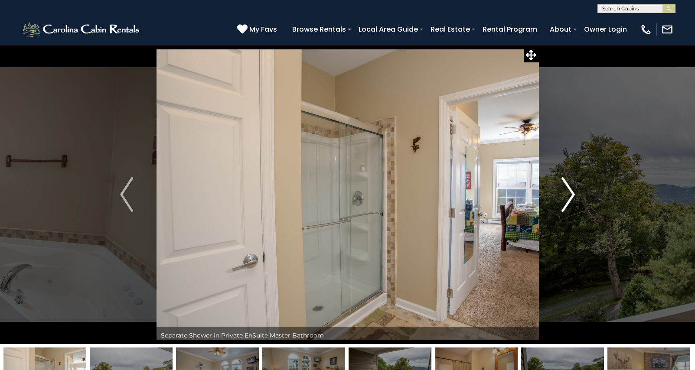
click at [571, 201] on img "Next" at bounding box center [568, 194] width 13 height 35
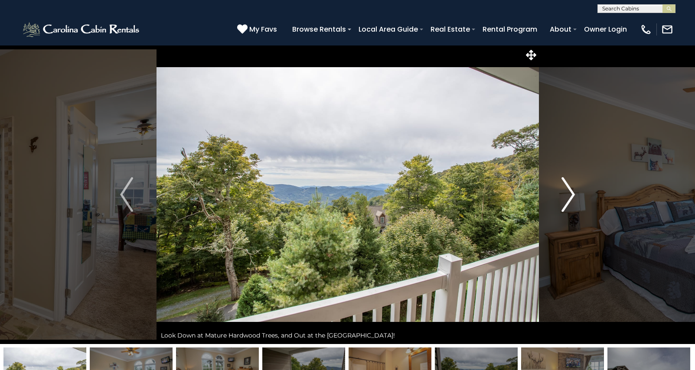
click at [571, 201] on img "Next" at bounding box center [568, 194] width 13 height 35
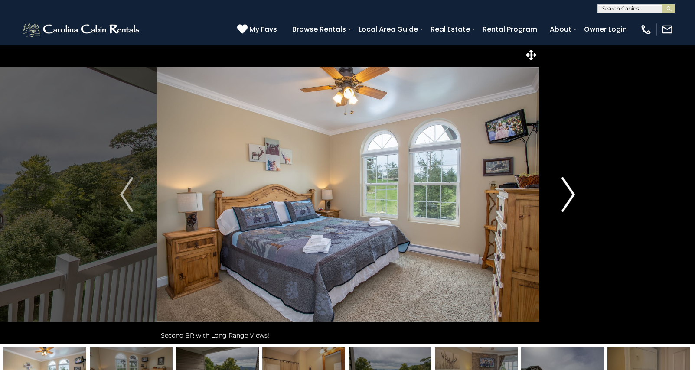
click at [571, 201] on img "Next" at bounding box center [568, 194] width 13 height 35
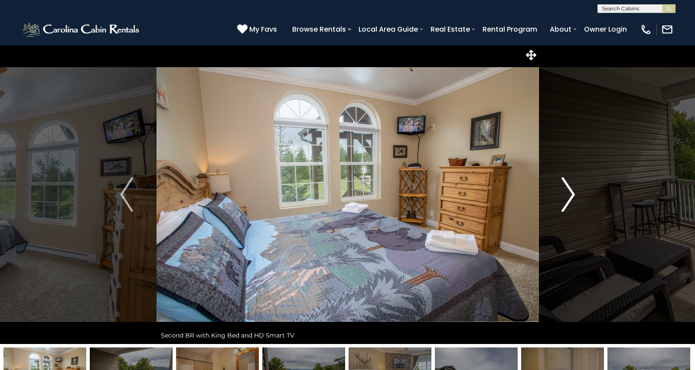
click at [571, 201] on img "Next" at bounding box center [568, 194] width 13 height 35
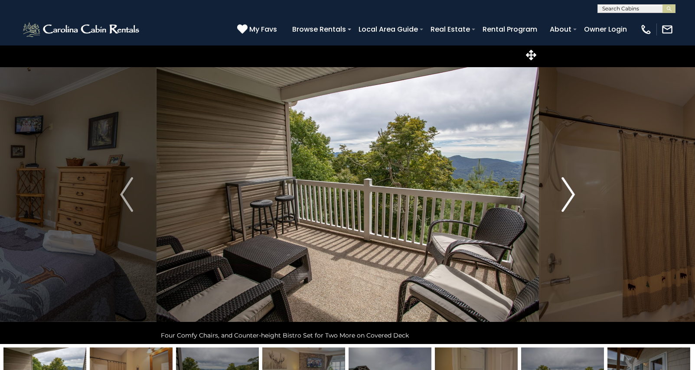
click at [571, 201] on img "Next" at bounding box center [568, 194] width 13 height 35
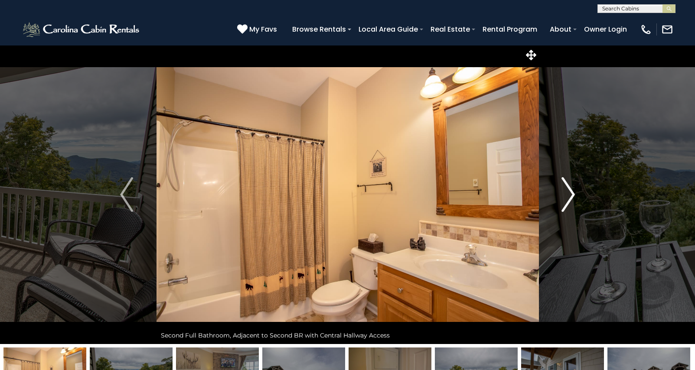
click at [571, 201] on img "Next" at bounding box center [568, 194] width 13 height 35
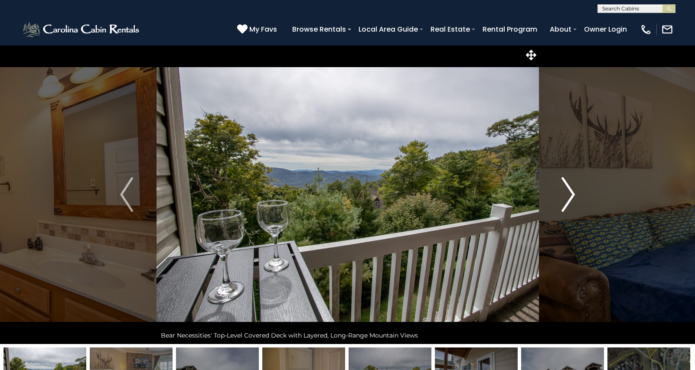
click at [571, 201] on img "Next" at bounding box center [568, 194] width 13 height 35
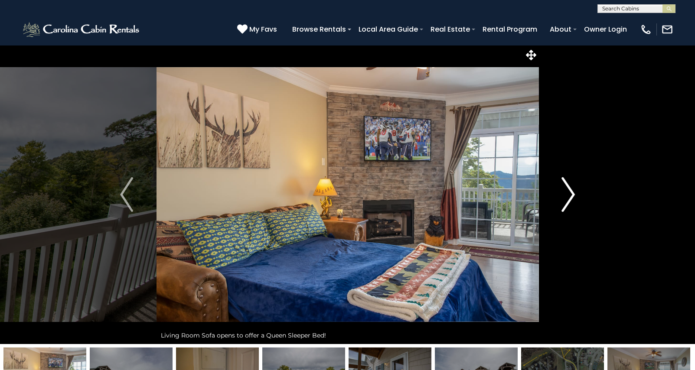
click at [571, 201] on img "Next" at bounding box center [568, 194] width 13 height 35
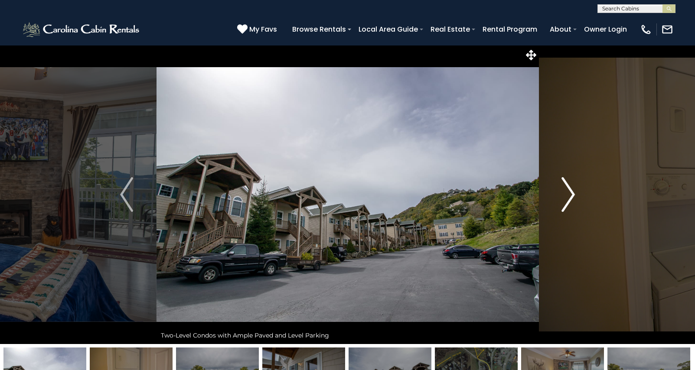
click at [571, 201] on img "Next" at bounding box center [568, 194] width 13 height 35
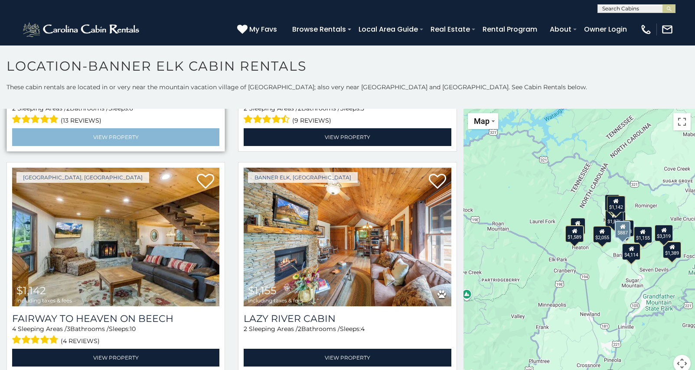
scroll to position [1293, 0]
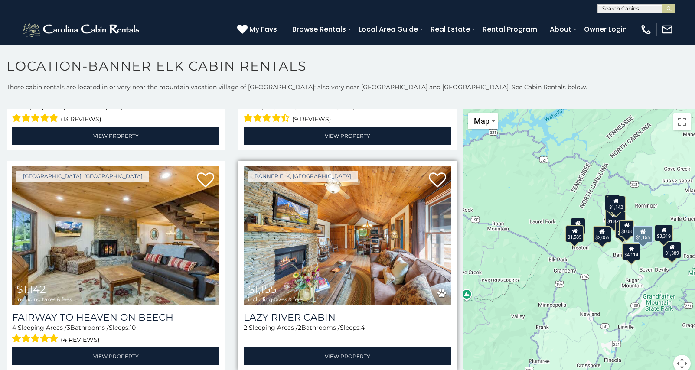
click at [352, 254] on img at bounding box center [347, 235] width 207 height 139
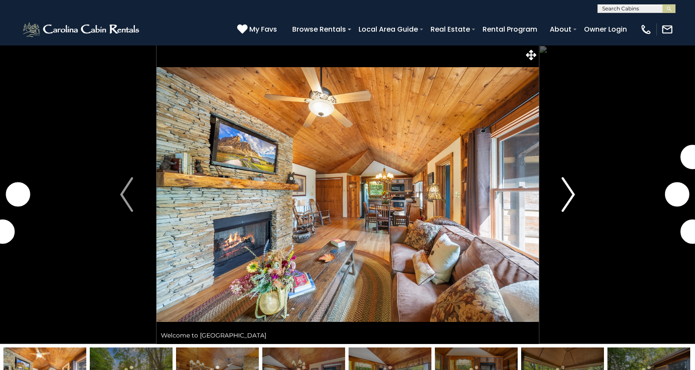
click at [565, 201] on img "Next" at bounding box center [568, 194] width 13 height 35
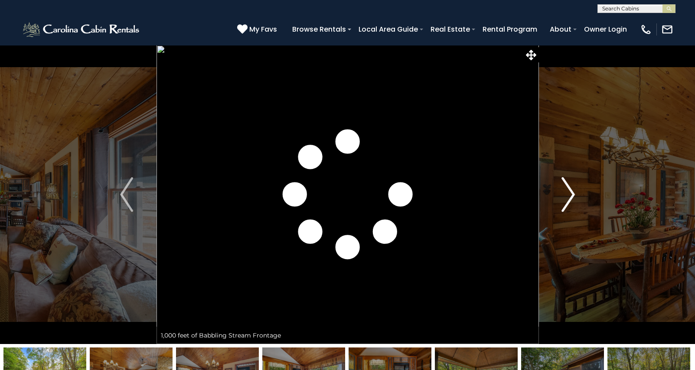
click at [565, 201] on img "Next" at bounding box center [568, 194] width 13 height 35
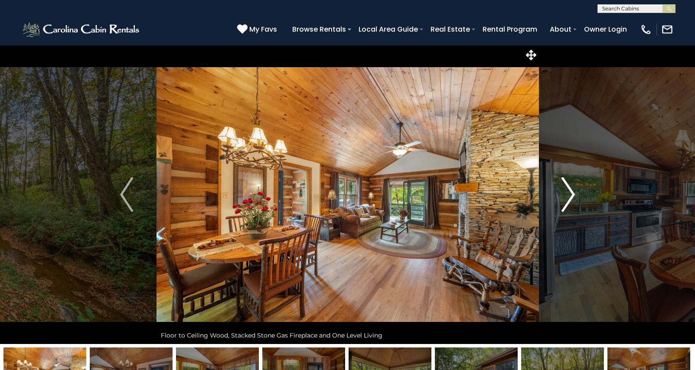
click at [565, 201] on img "Next" at bounding box center [568, 194] width 13 height 35
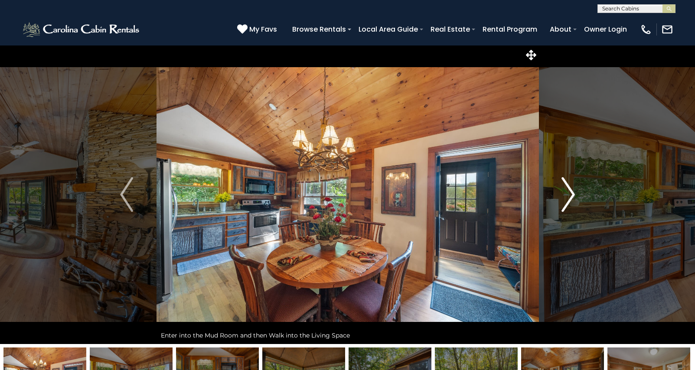
click at [565, 201] on img "Next" at bounding box center [568, 194] width 13 height 35
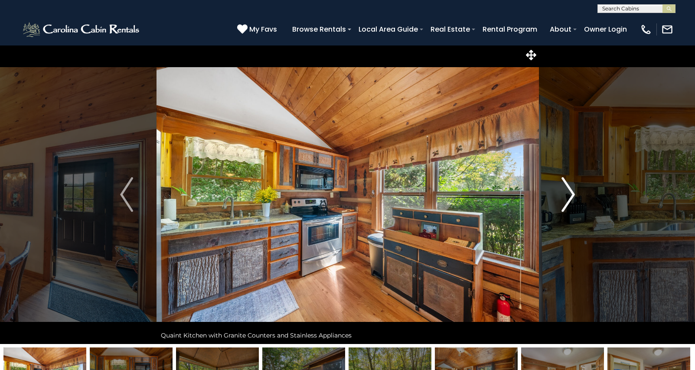
click at [565, 201] on img "Next" at bounding box center [568, 194] width 13 height 35
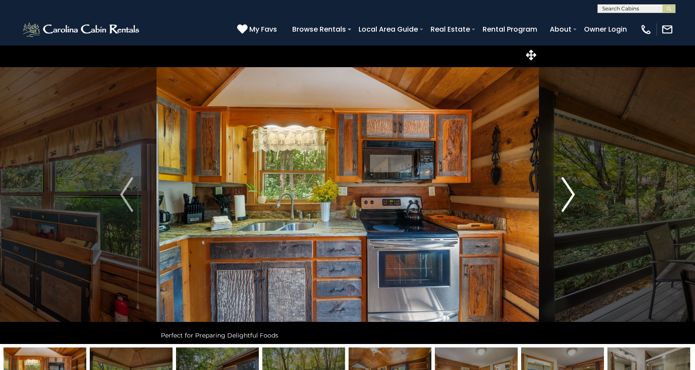
click at [565, 201] on img "Next" at bounding box center [568, 194] width 13 height 35
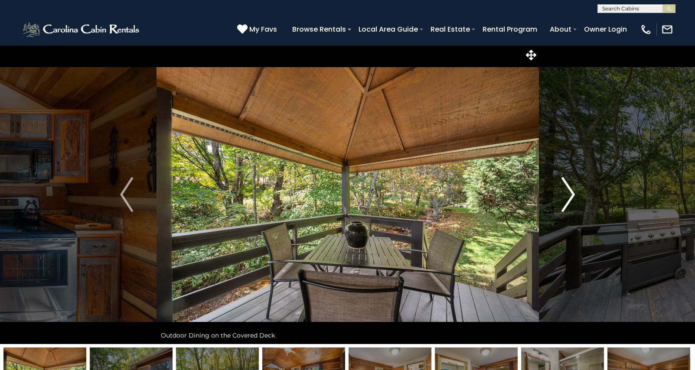
click at [565, 201] on img "Next" at bounding box center [568, 194] width 13 height 35
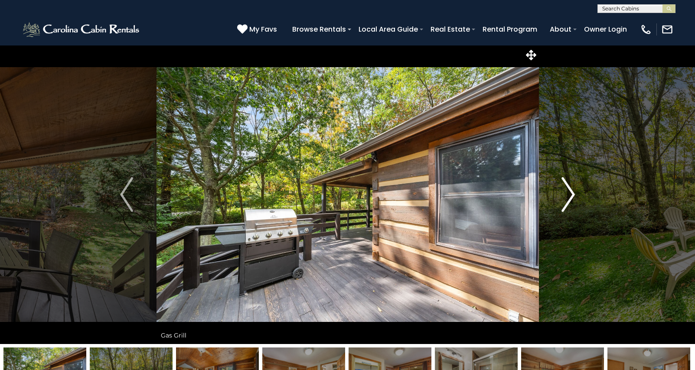
click at [565, 201] on img "Next" at bounding box center [568, 194] width 13 height 35
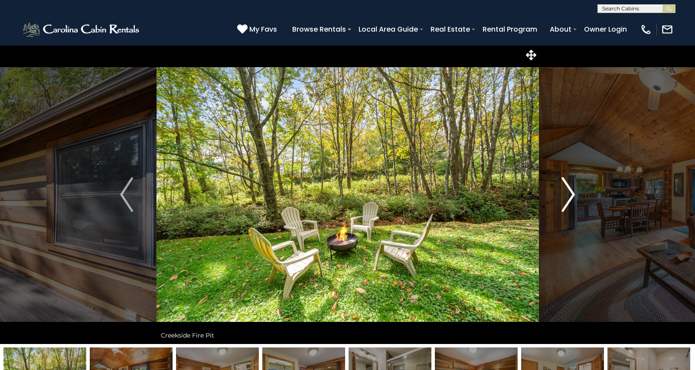
click at [565, 201] on img "Next" at bounding box center [568, 194] width 13 height 35
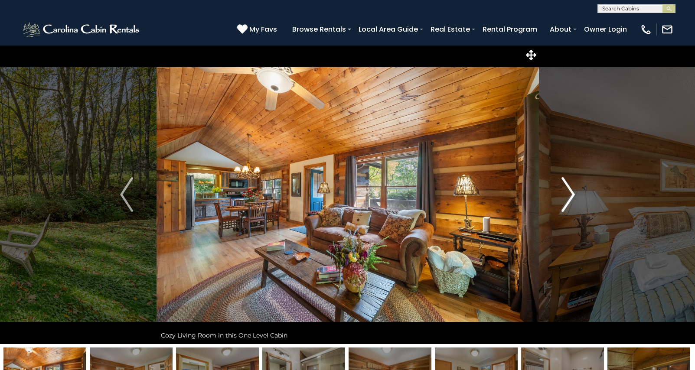
click at [565, 201] on img "Next" at bounding box center [568, 194] width 13 height 35
